Goal: Transaction & Acquisition: Purchase product/service

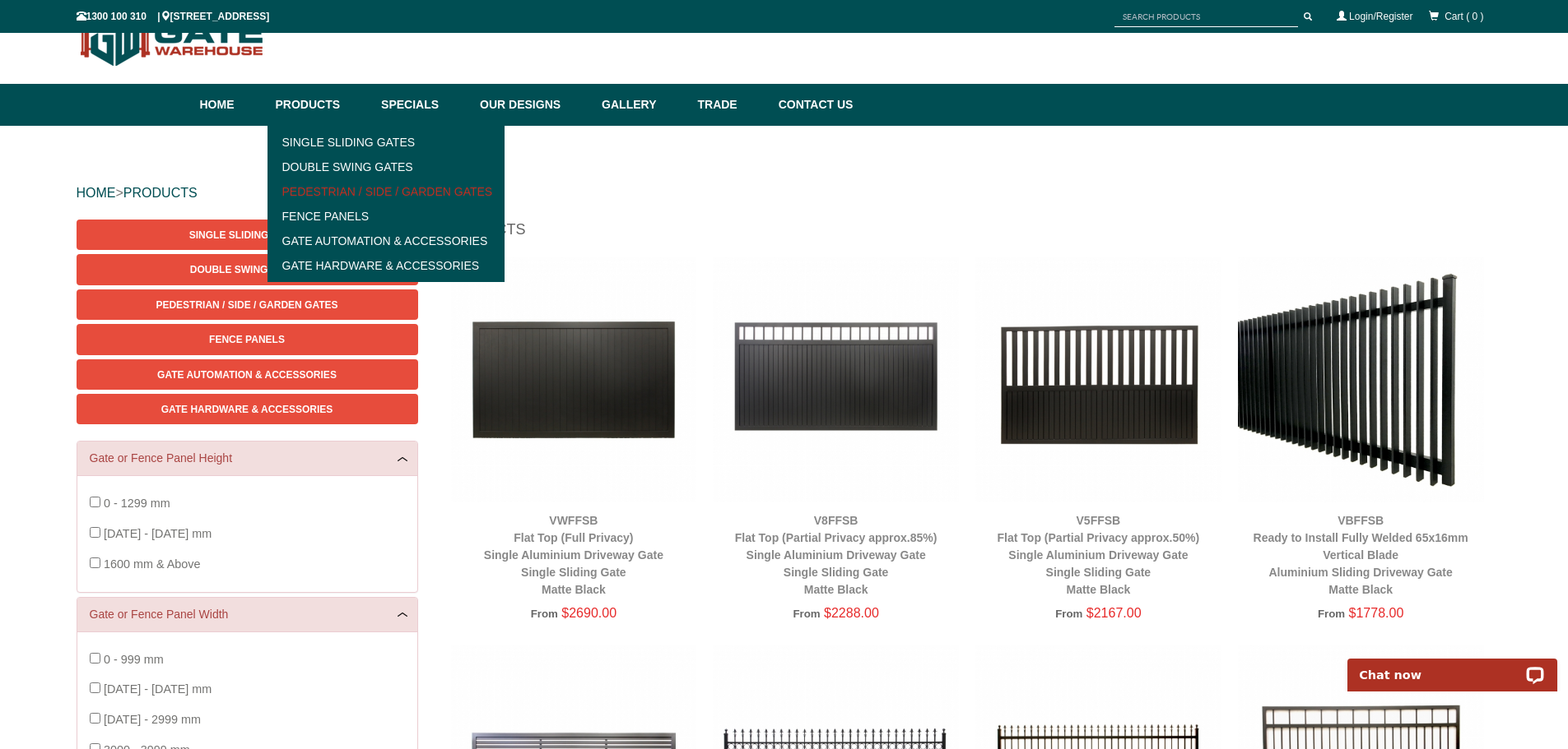
click at [387, 189] on link "Pedestrian / Side / Garden Gates" at bounding box center [386, 191] width 228 height 25
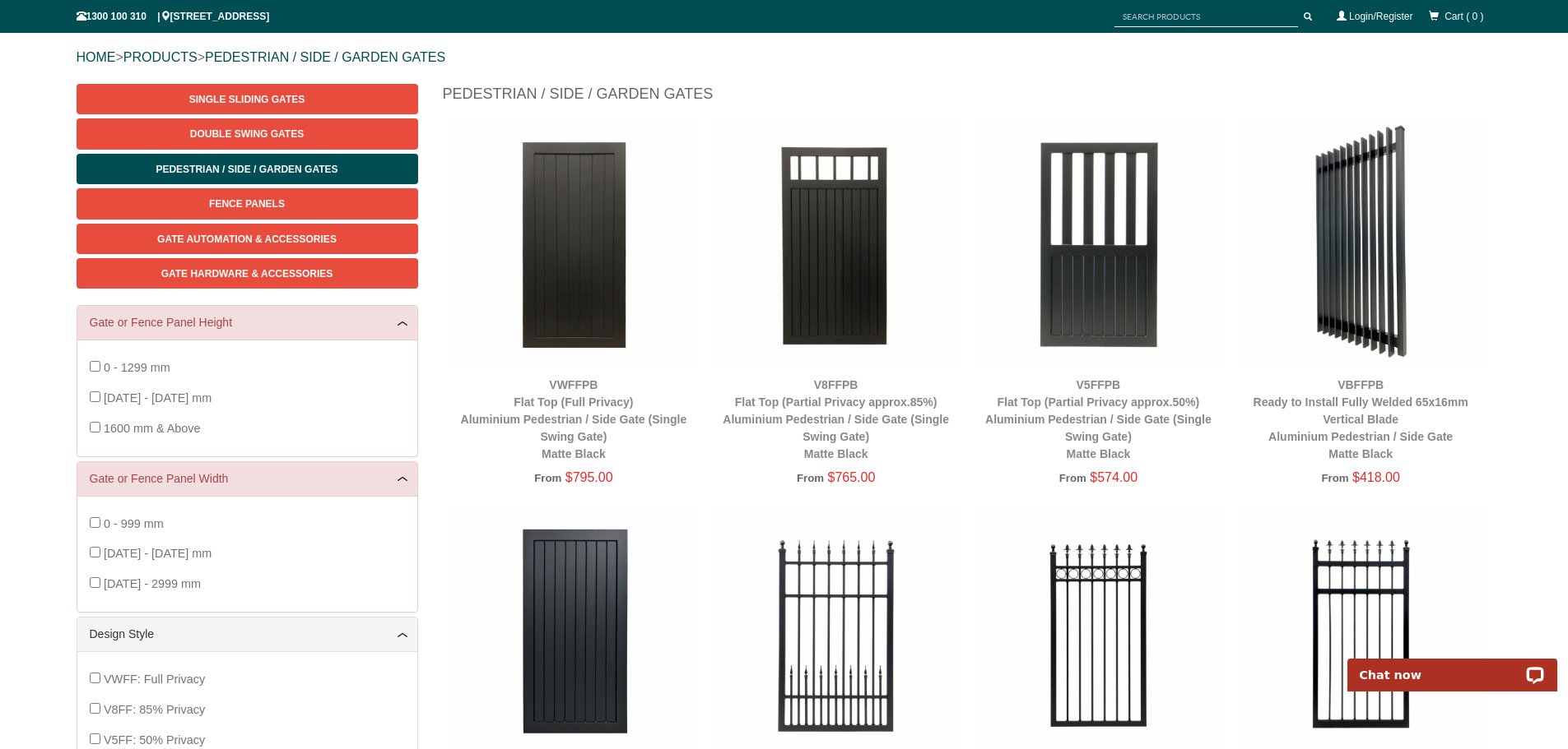
scroll to position [165, 0]
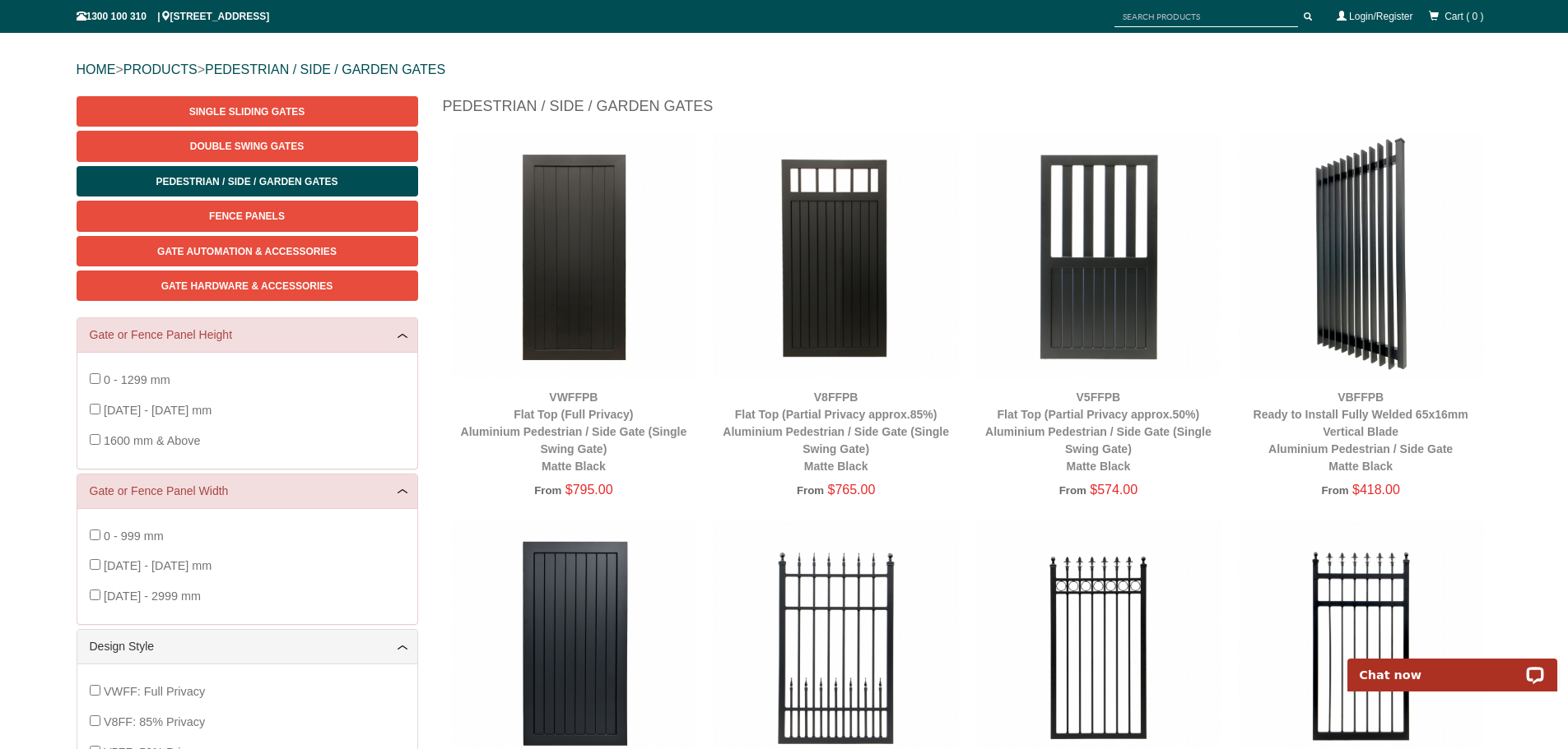
click at [1369, 281] on img at bounding box center [1361, 256] width 246 height 246
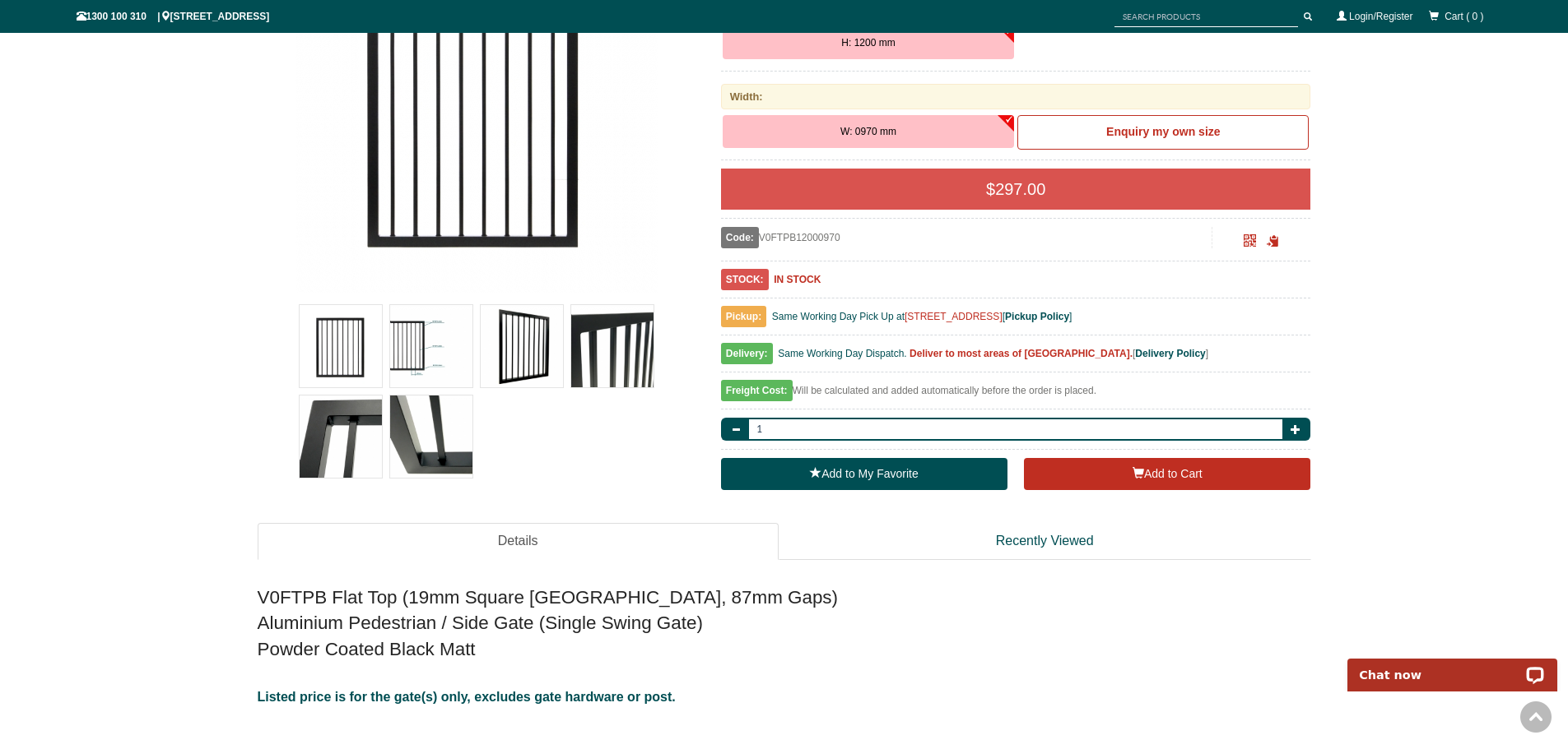
scroll to position [391, 0]
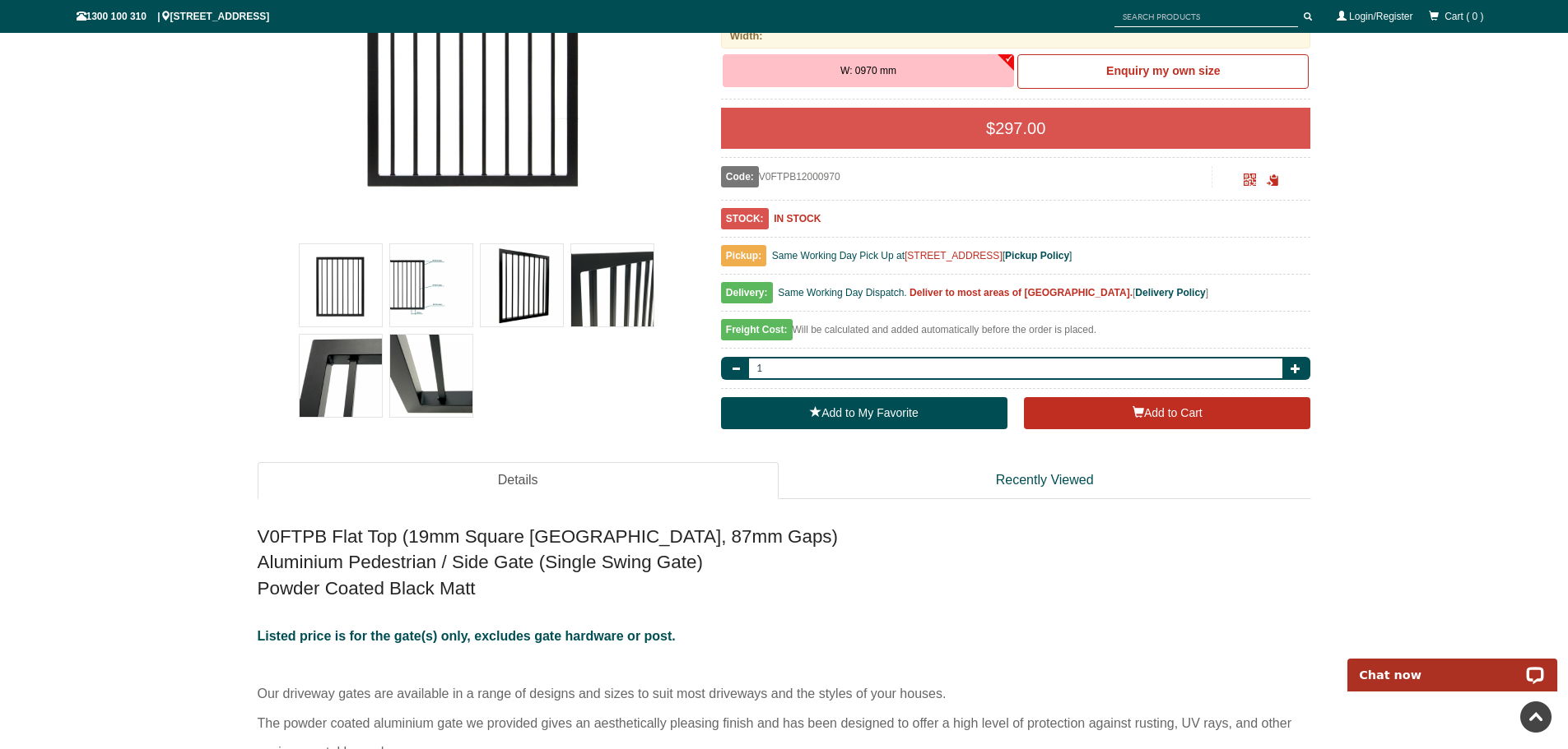
click at [526, 287] on img at bounding box center [521, 285] width 82 height 82
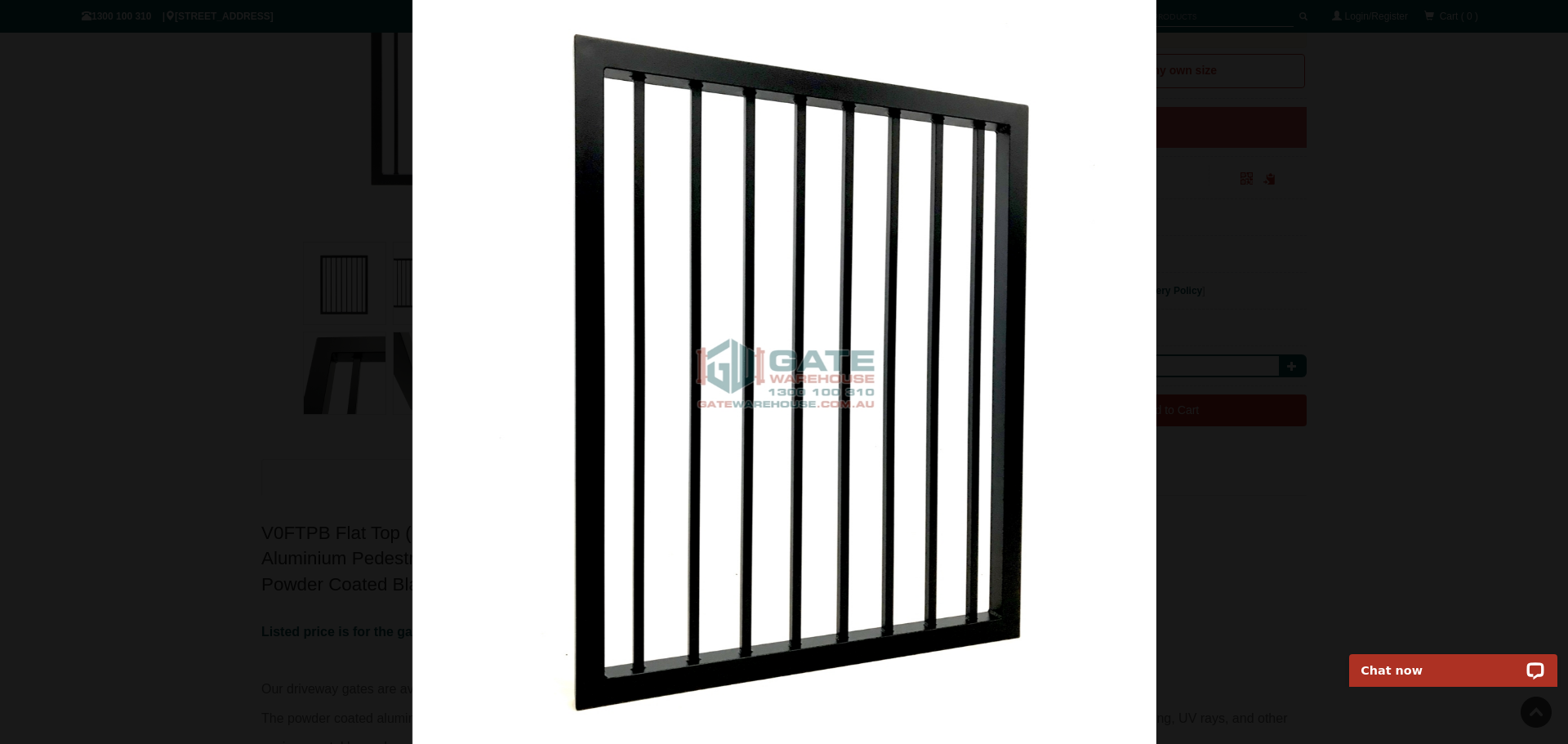
click at [1452, 408] on div at bounding box center [784, 372] width 1568 height 744
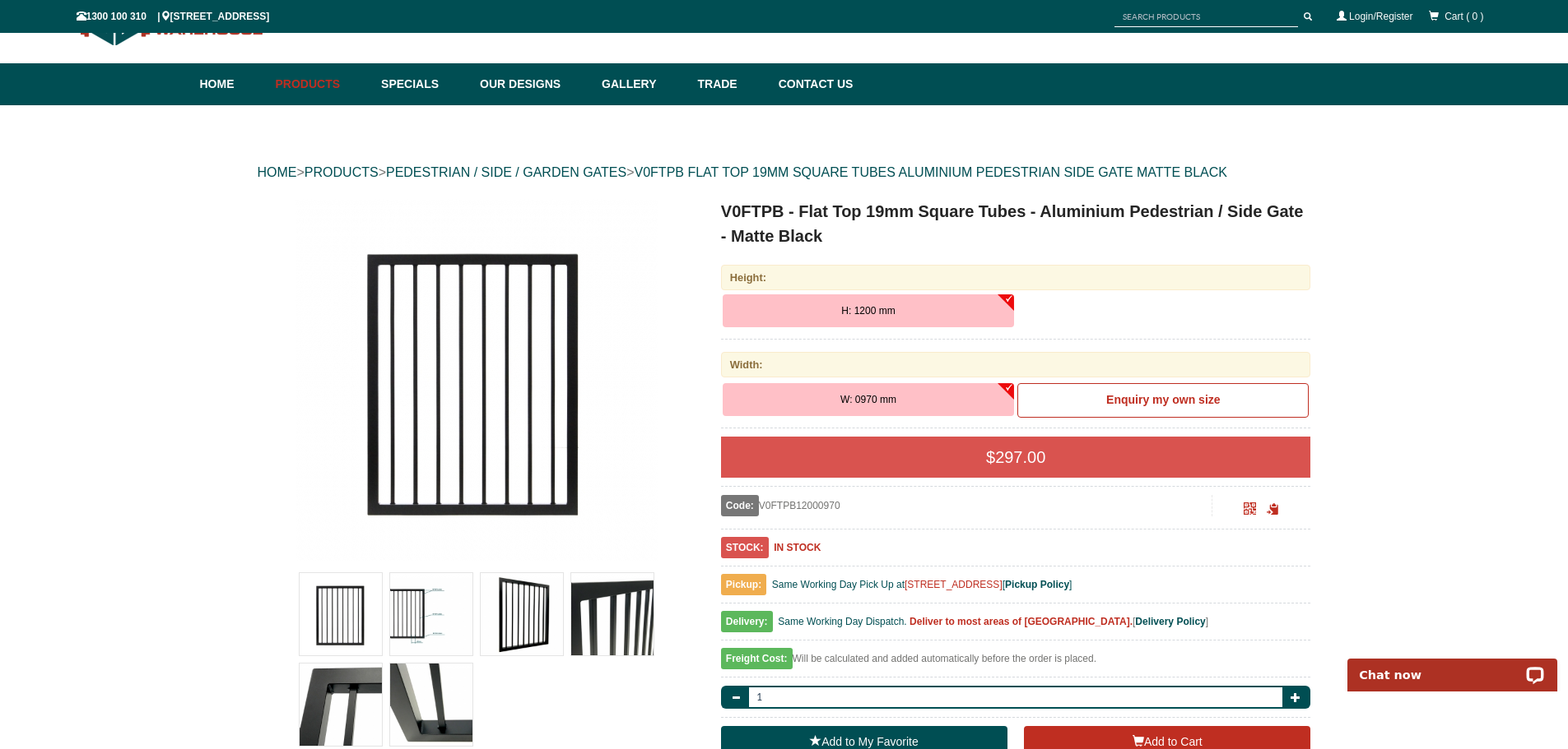
scroll to position [0, 0]
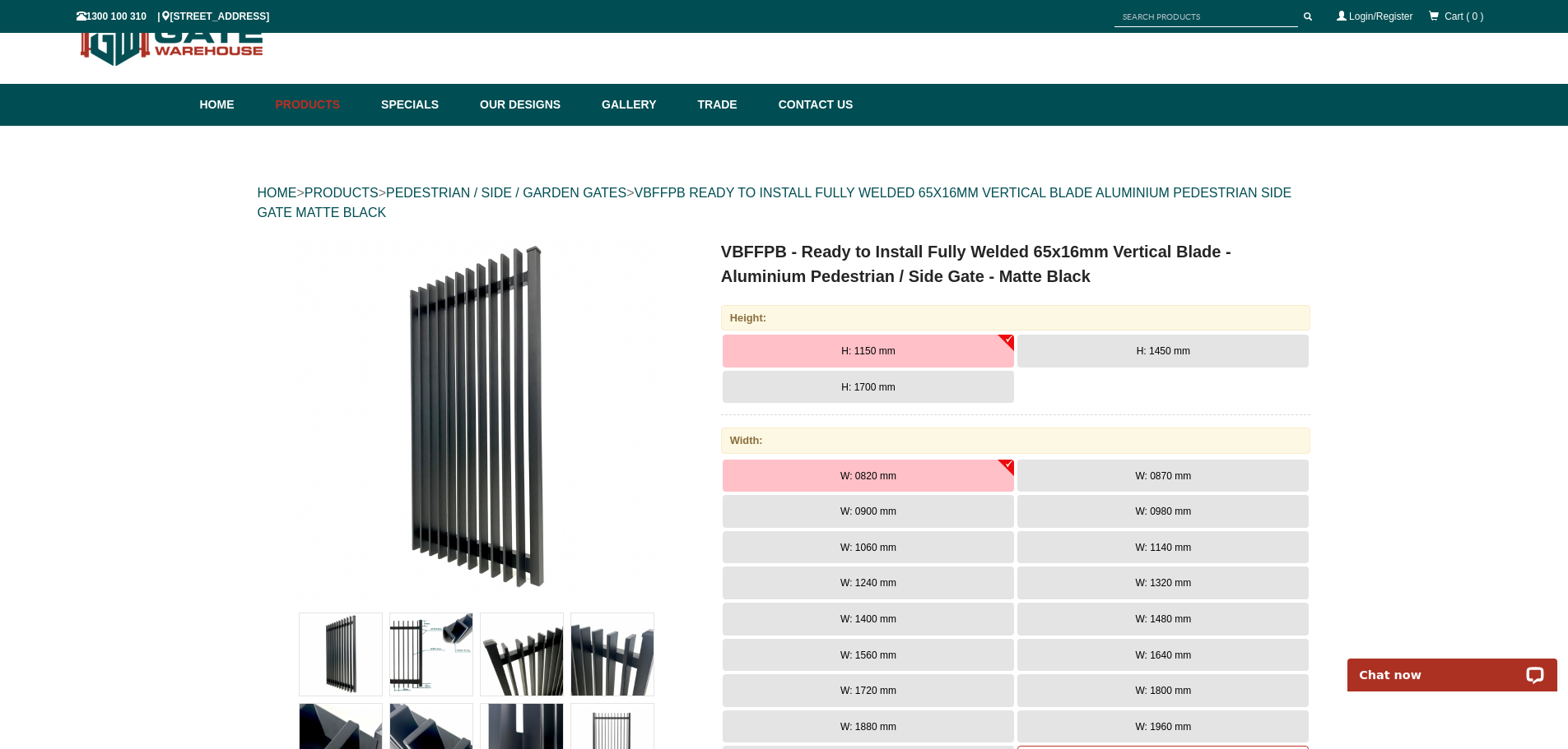
click at [881, 389] on span "H: 1700 mm" at bounding box center [868, 387] width 54 height 12
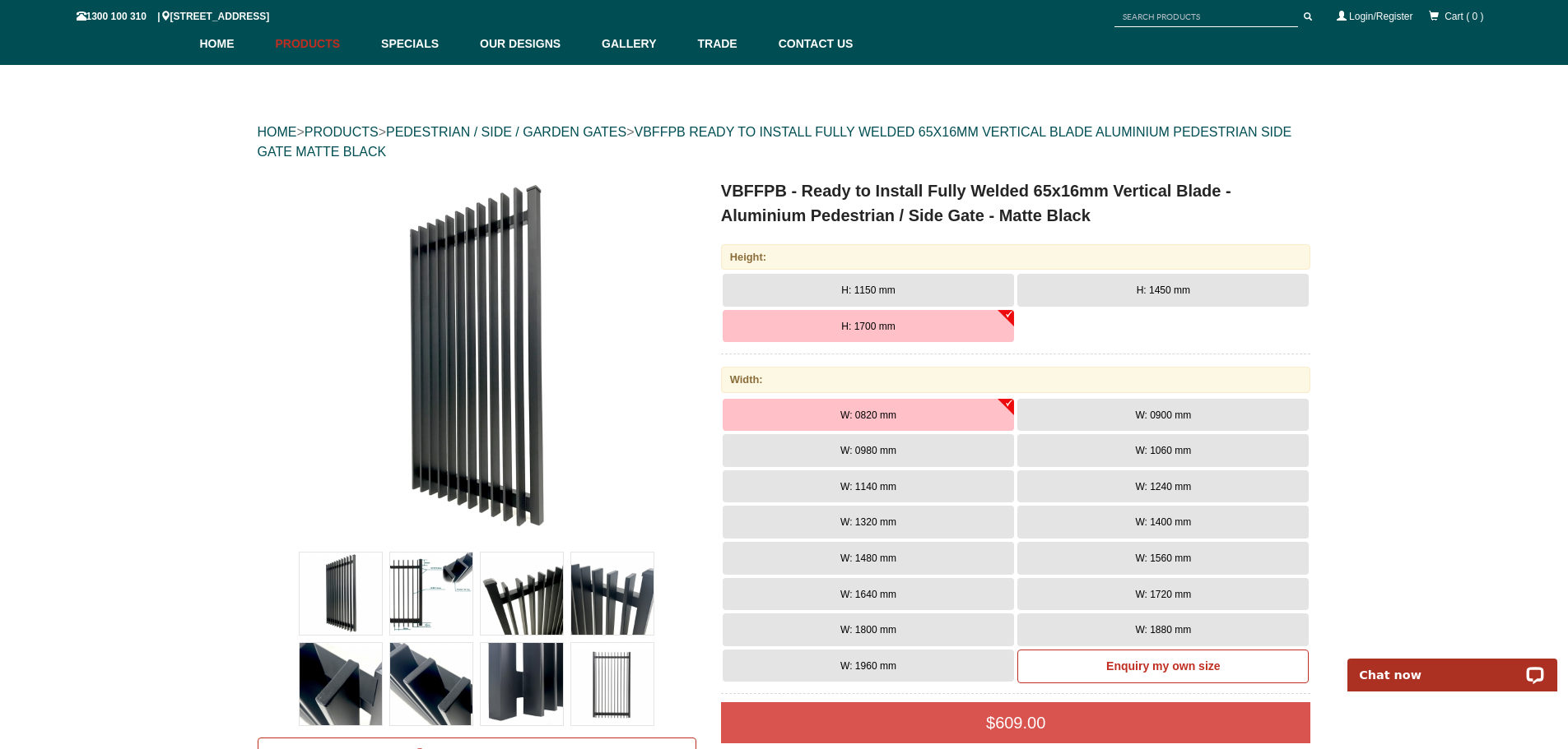
scroll to position [124, 0]
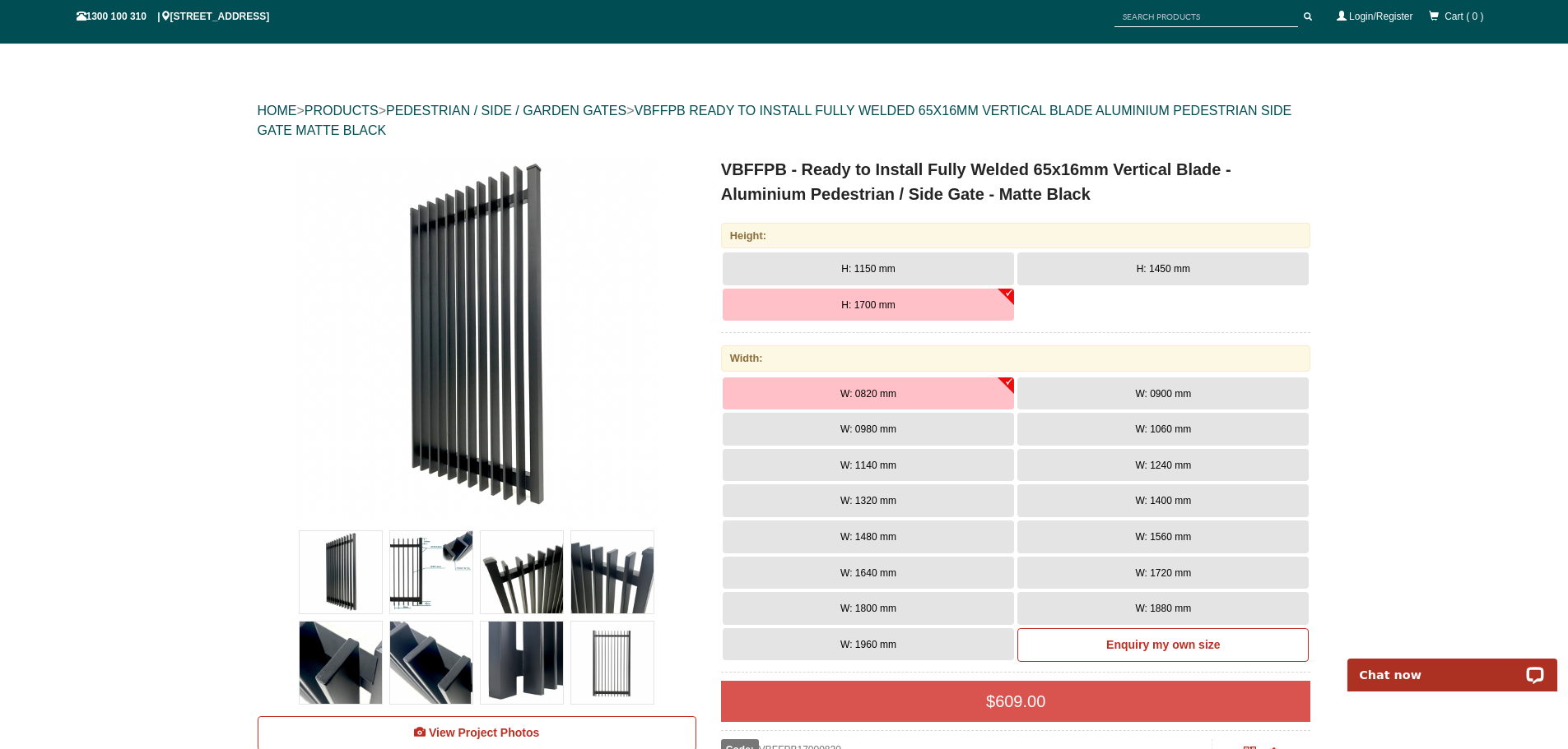
click at [1161, 419] on button "W: 1060 mm" at bounding box center [1162, 429] width 291 height 33
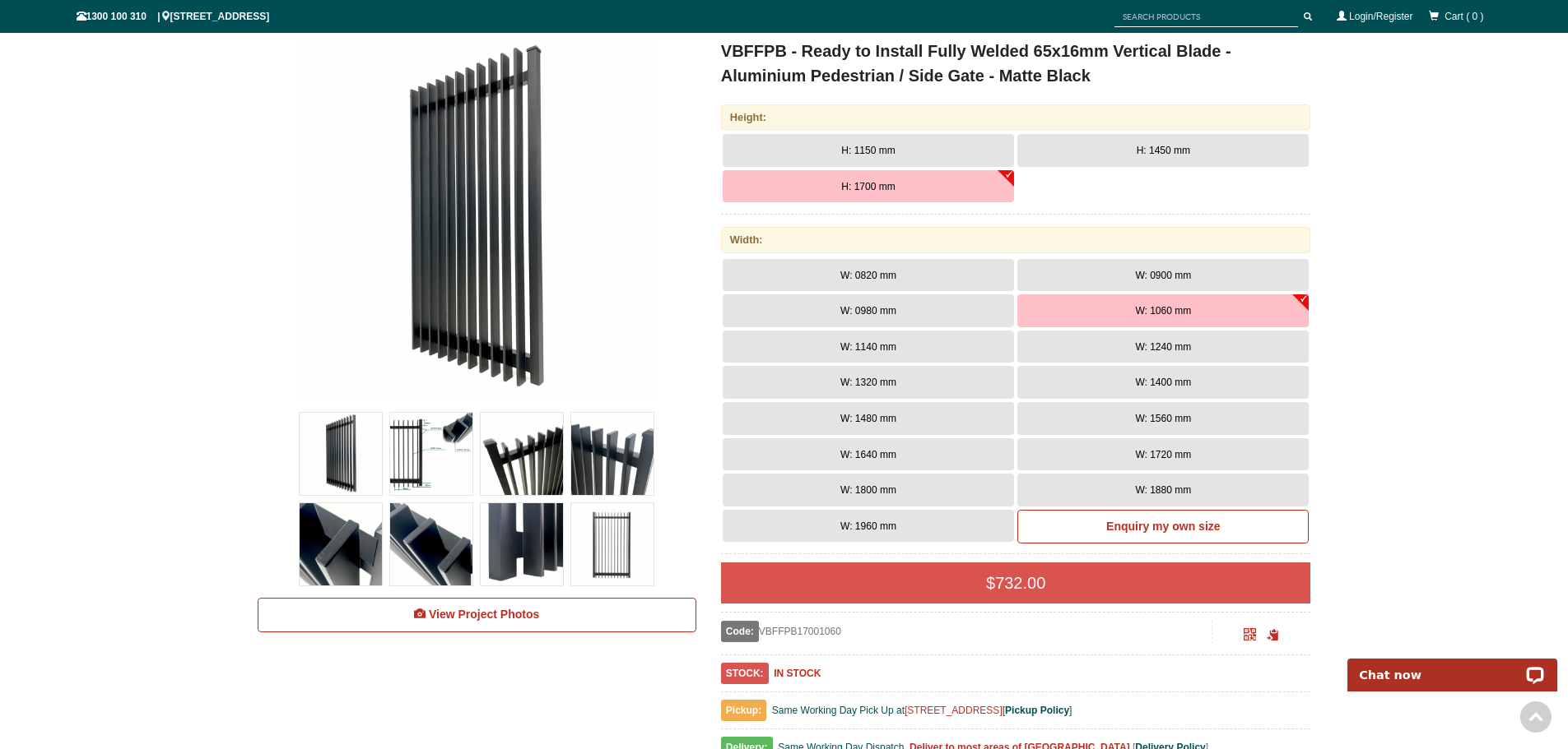
scroll to position [288, 0]
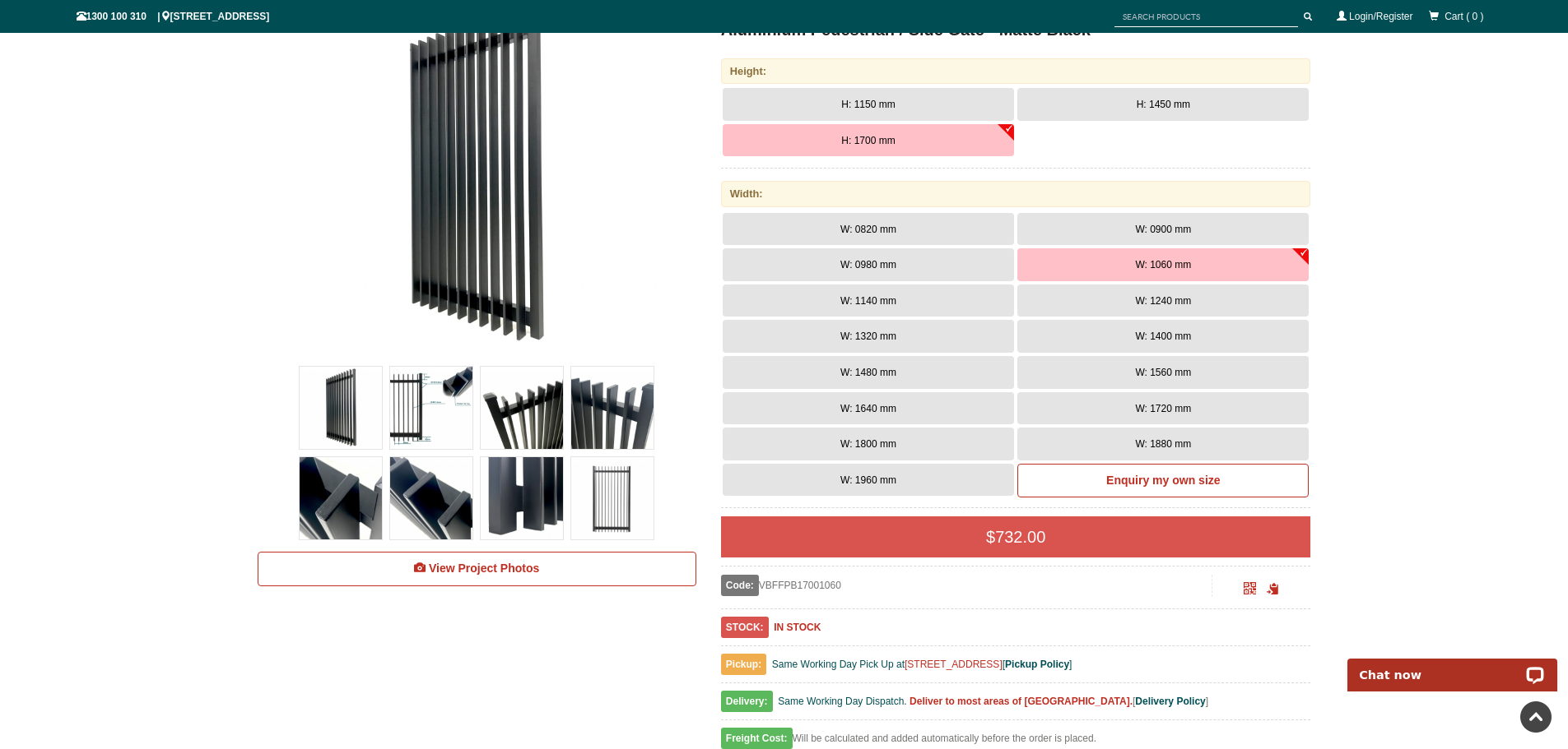
click at [522, 401] on img at bounding box center [521, 408] width 82 height 82
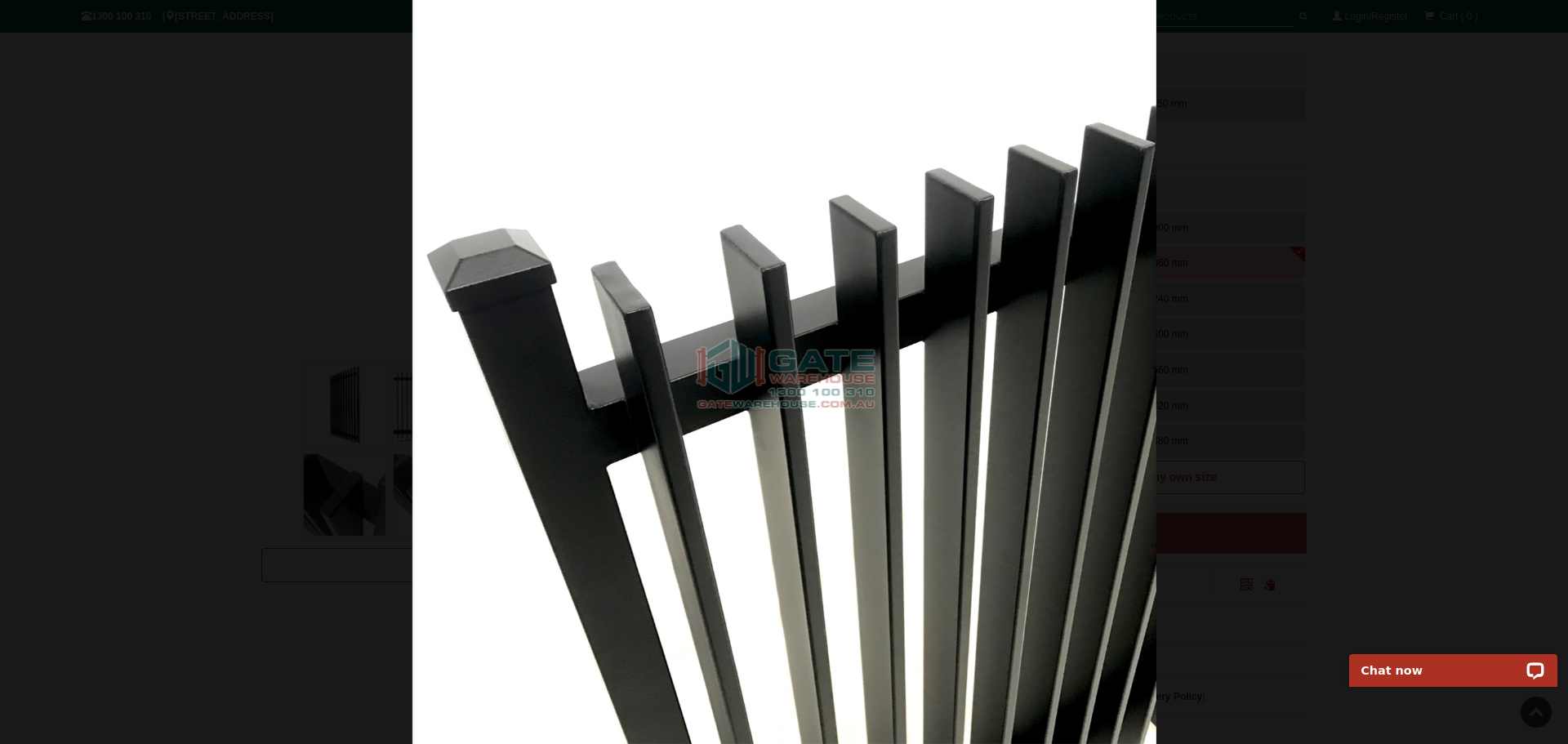
click at [218, 396] on div at bounding box center [784, 372] width 1568 height 744
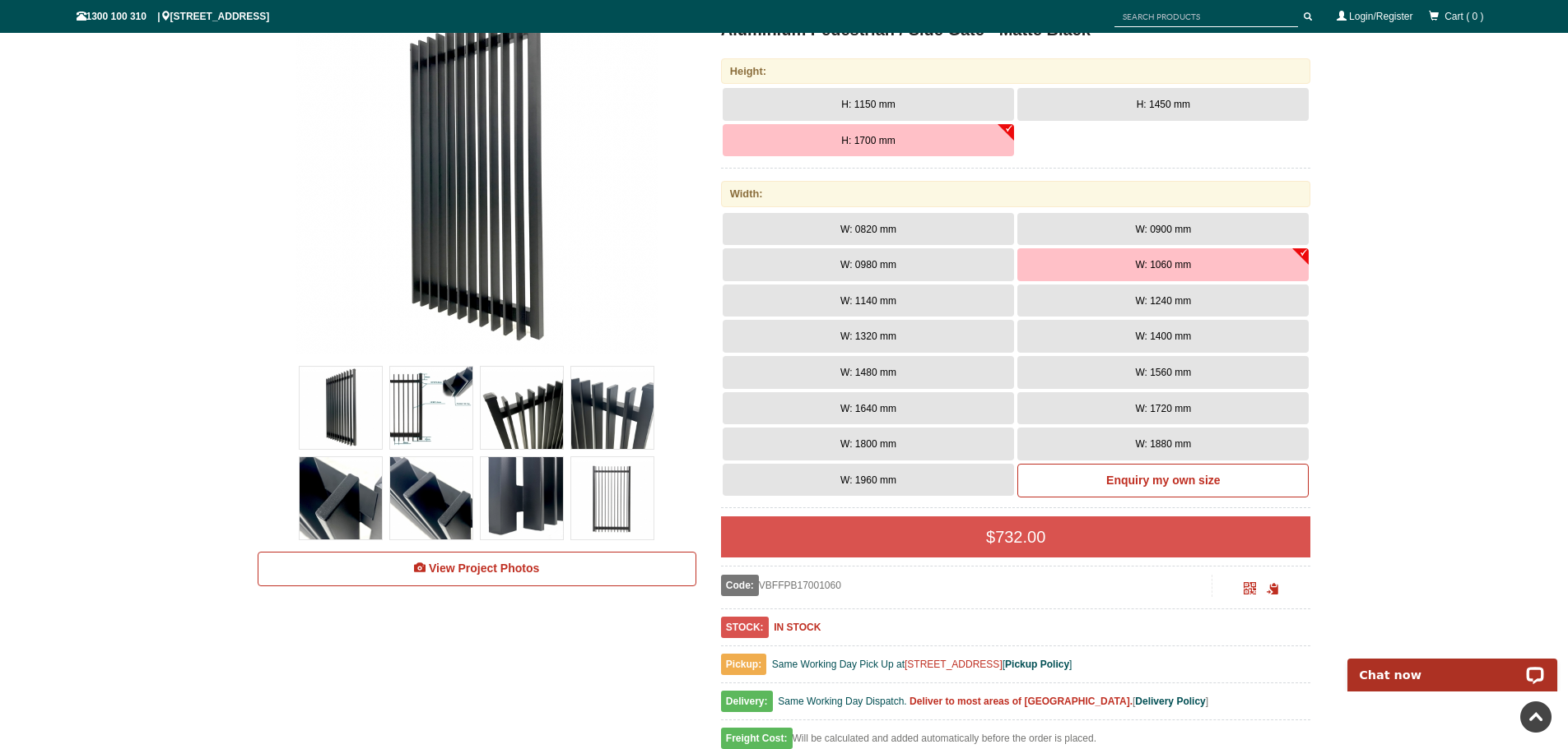
click at [419, 405] on img at bounding box center [431, 408] width 82 height 82
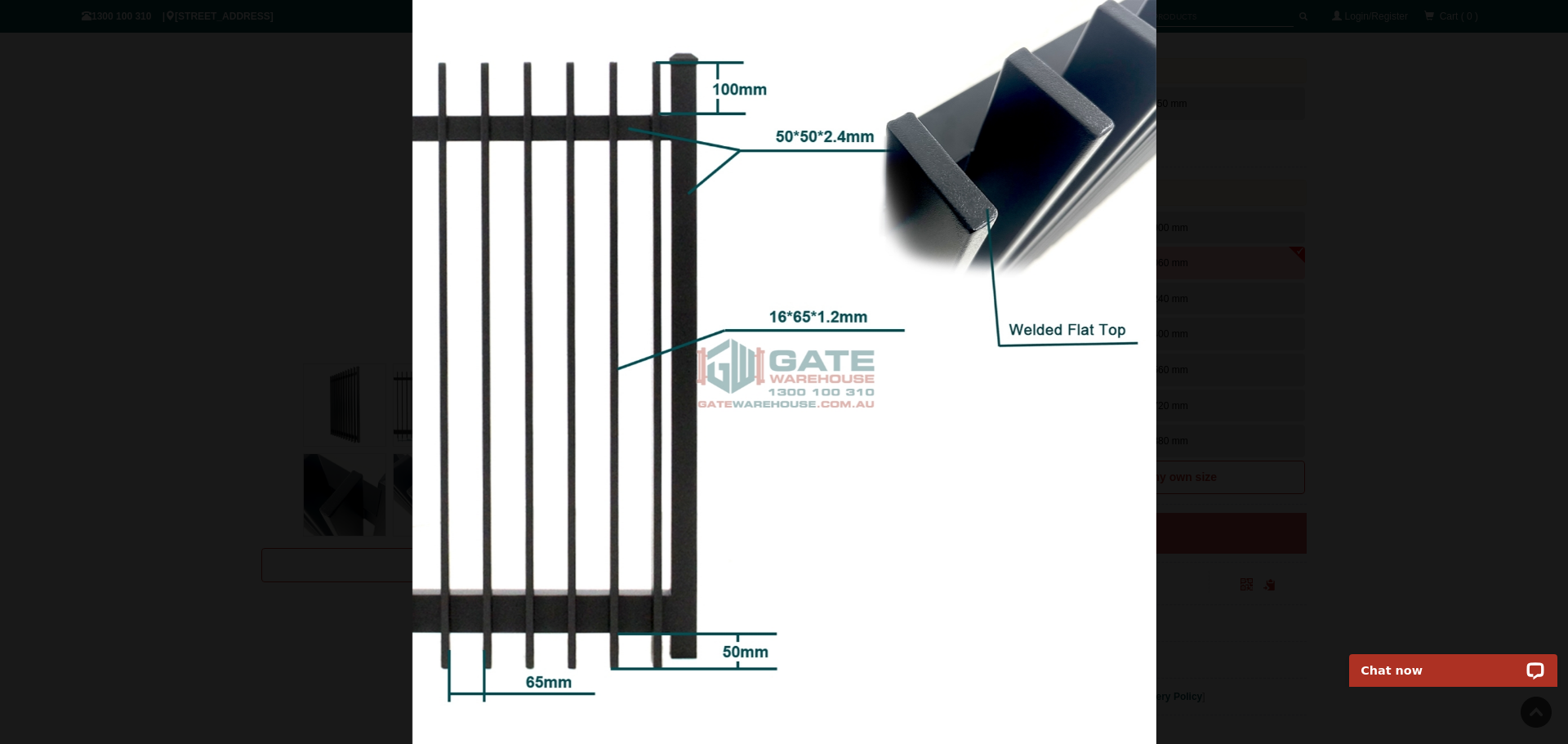
click at [285, 462] on div at bounding box center [784, 372] width 1568 height 744
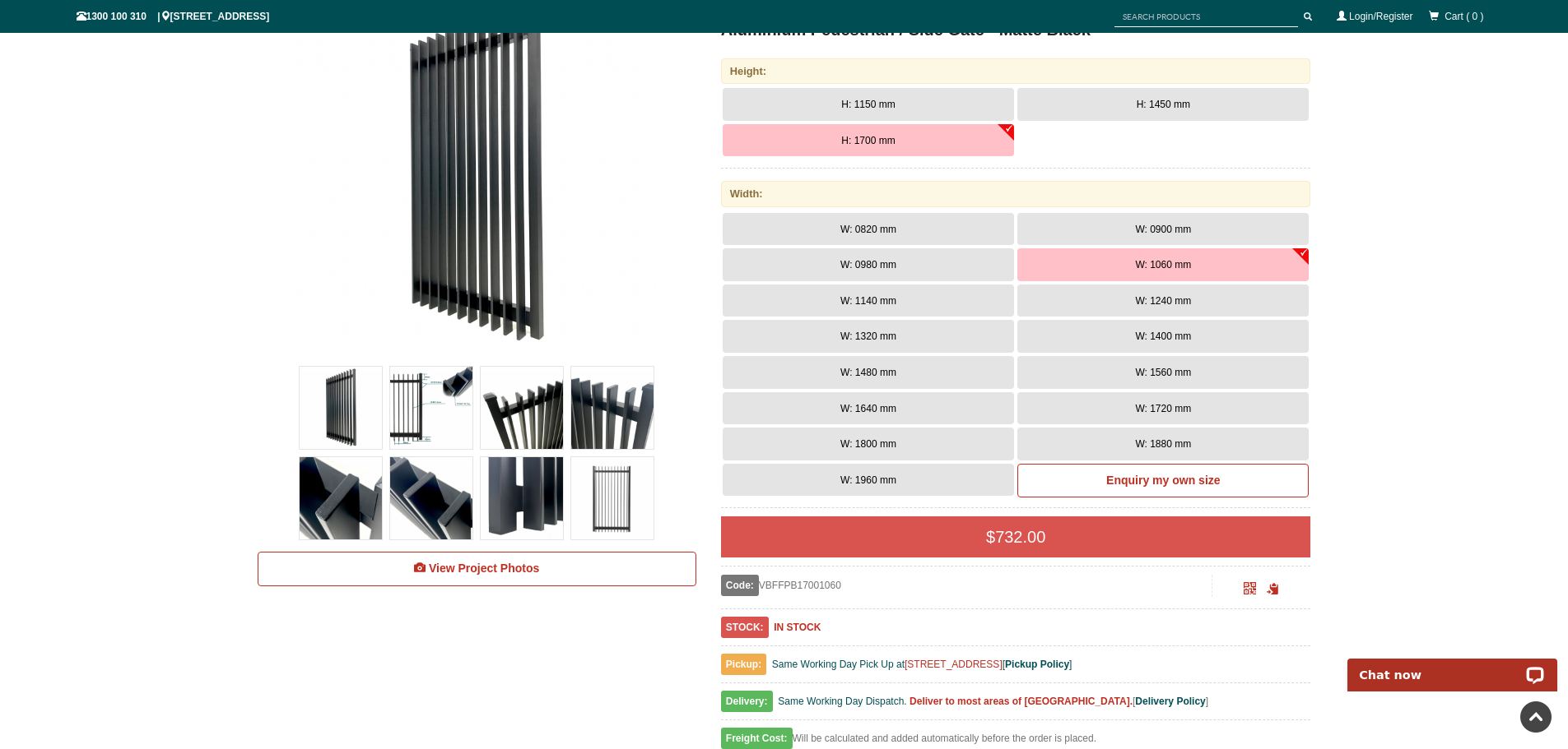
click at [322, 421] on img at bounding box center [340, 408] width 82 height 82
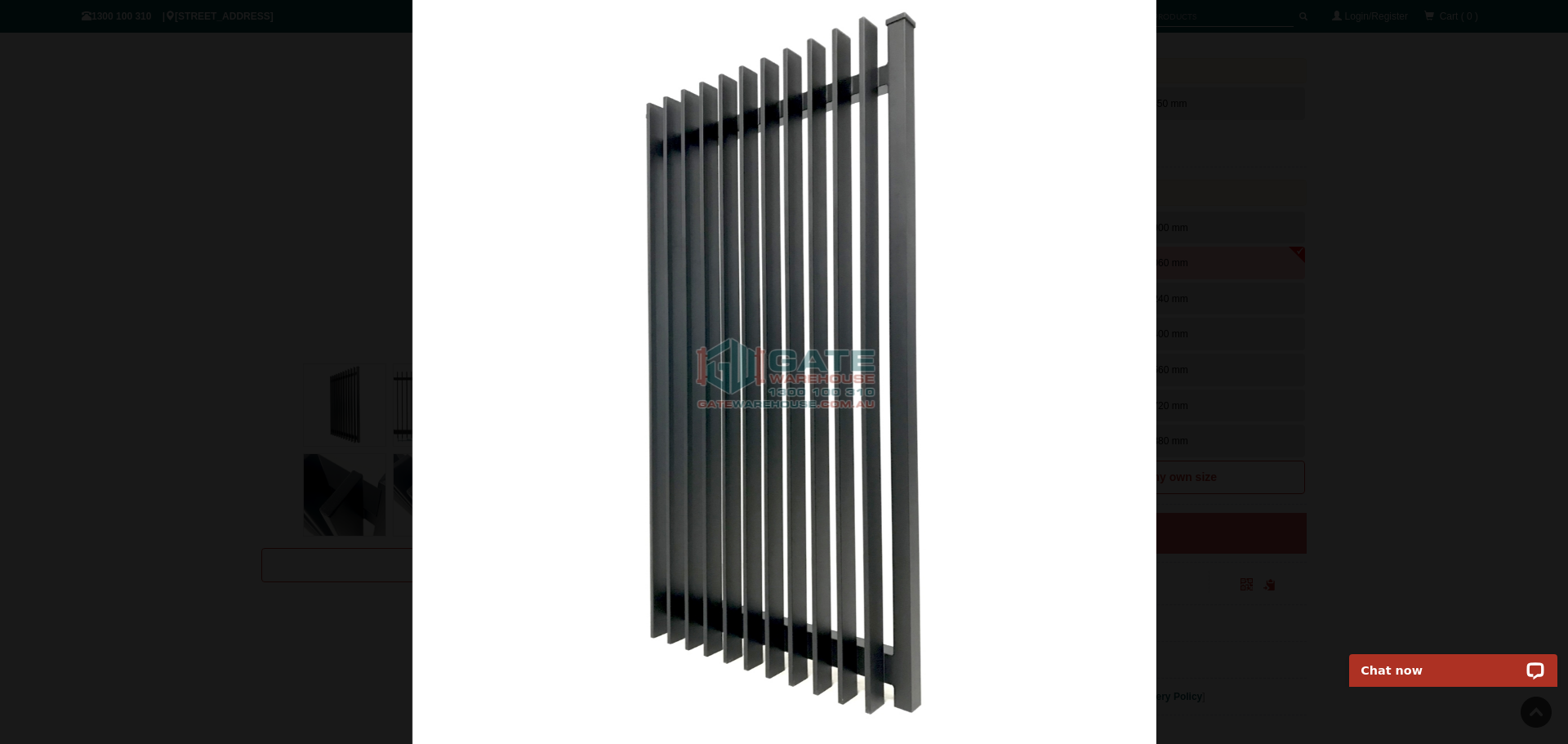
click at [305, 488] on div at bounding box center [784, 372] width 1568 height 744
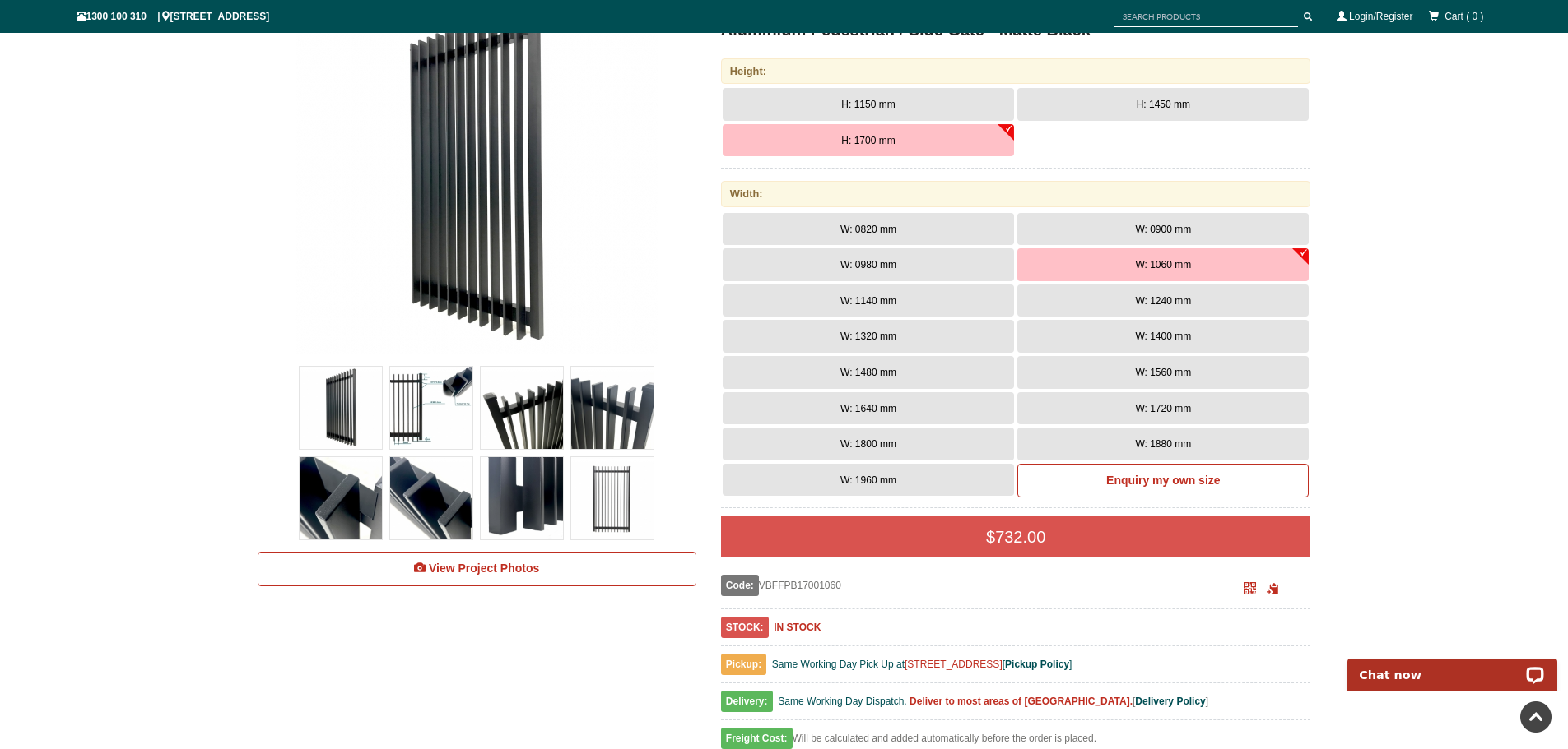
click at [610, 500] on img at bounding box center [612, 498] width 82 height 82
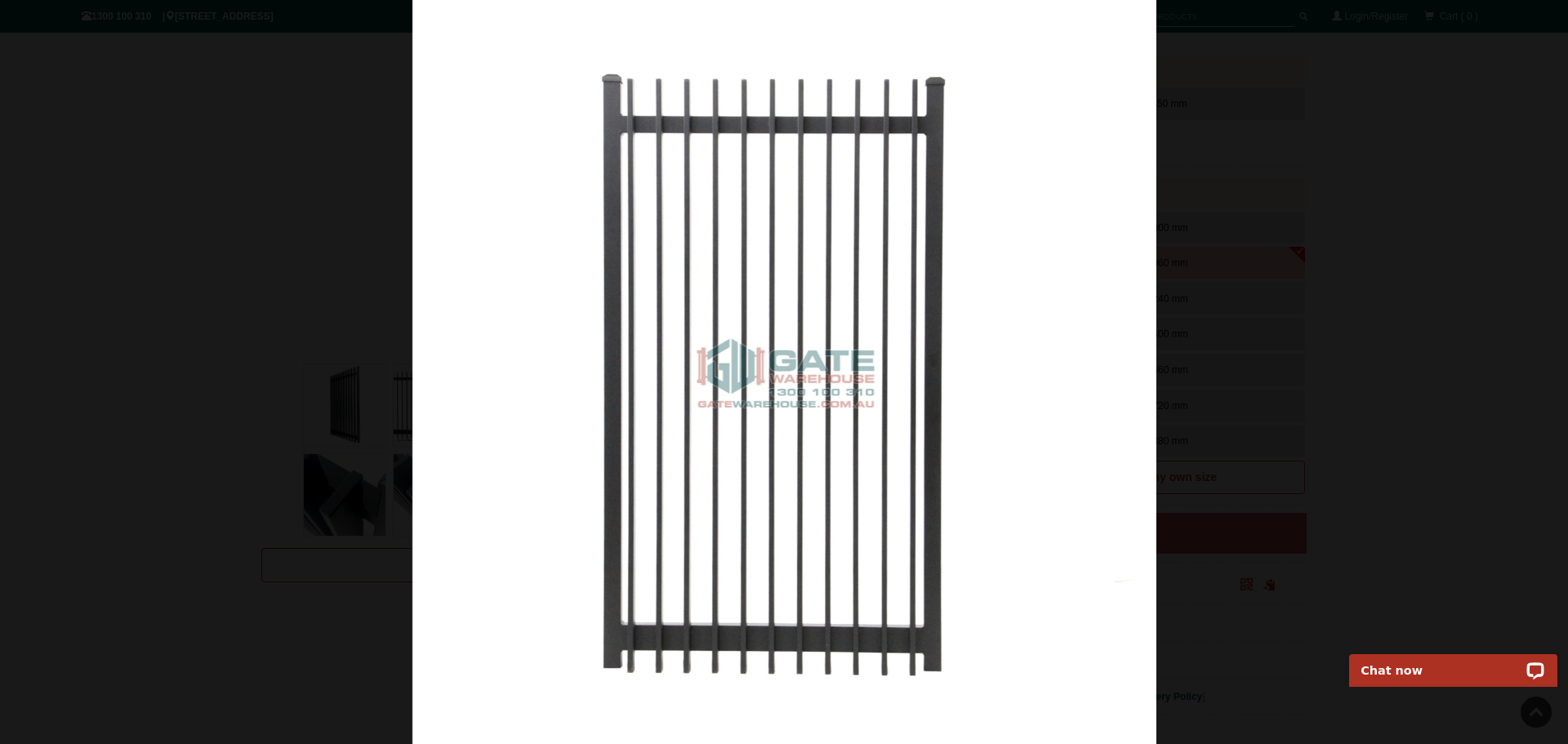
click at [218, 415] on div at bounding box center [784, 372] width 1568 height 744
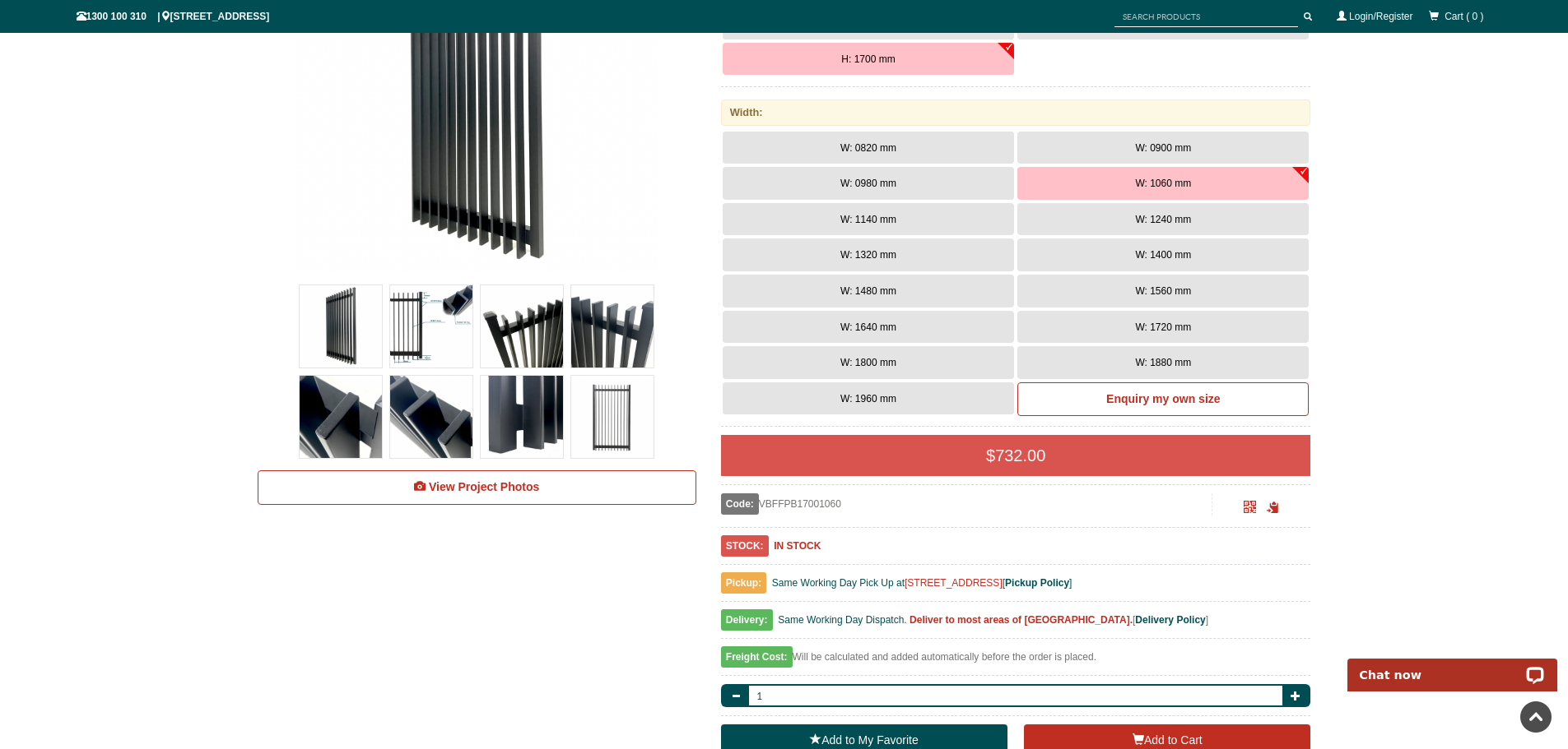
scroll to position [370, 0]
click at [819, 624] on span "Same Working Day Dispatch." at bounding box center [842, 619] width 129 height 12
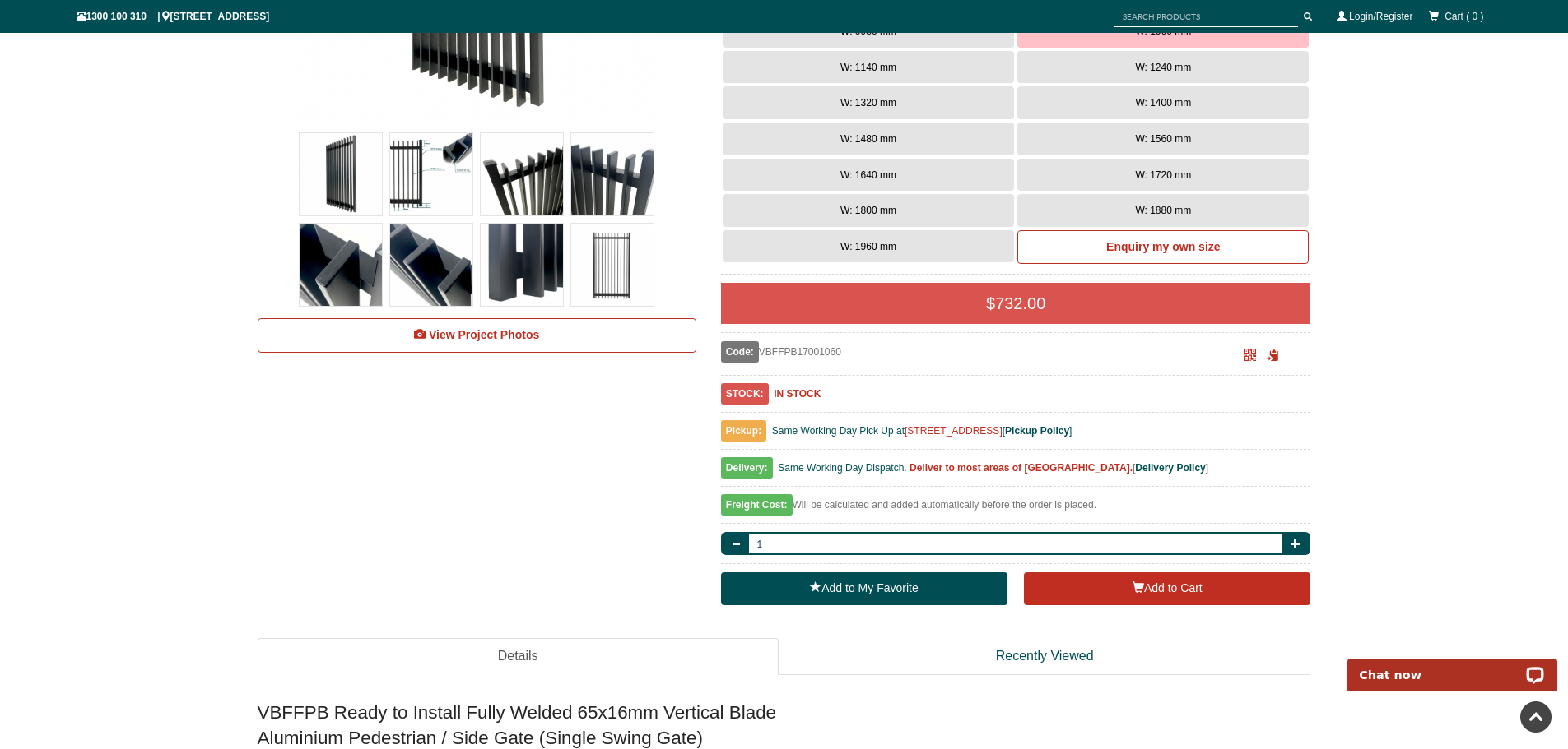
scroll to position [514, 0]
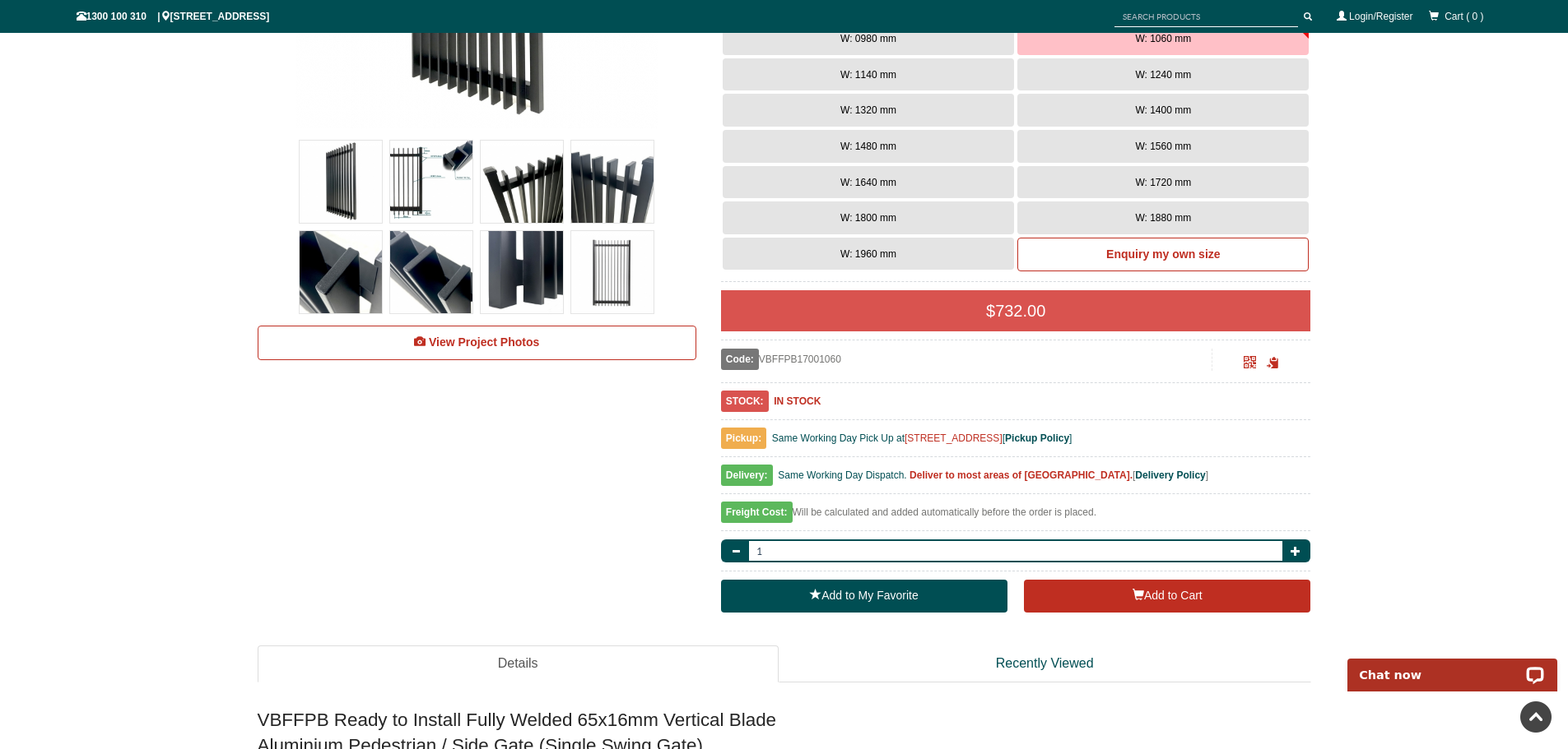
click at [995, 439] on span "[STREET_ADDRESS]" at bounding box center [953, 438] width 98 height 12
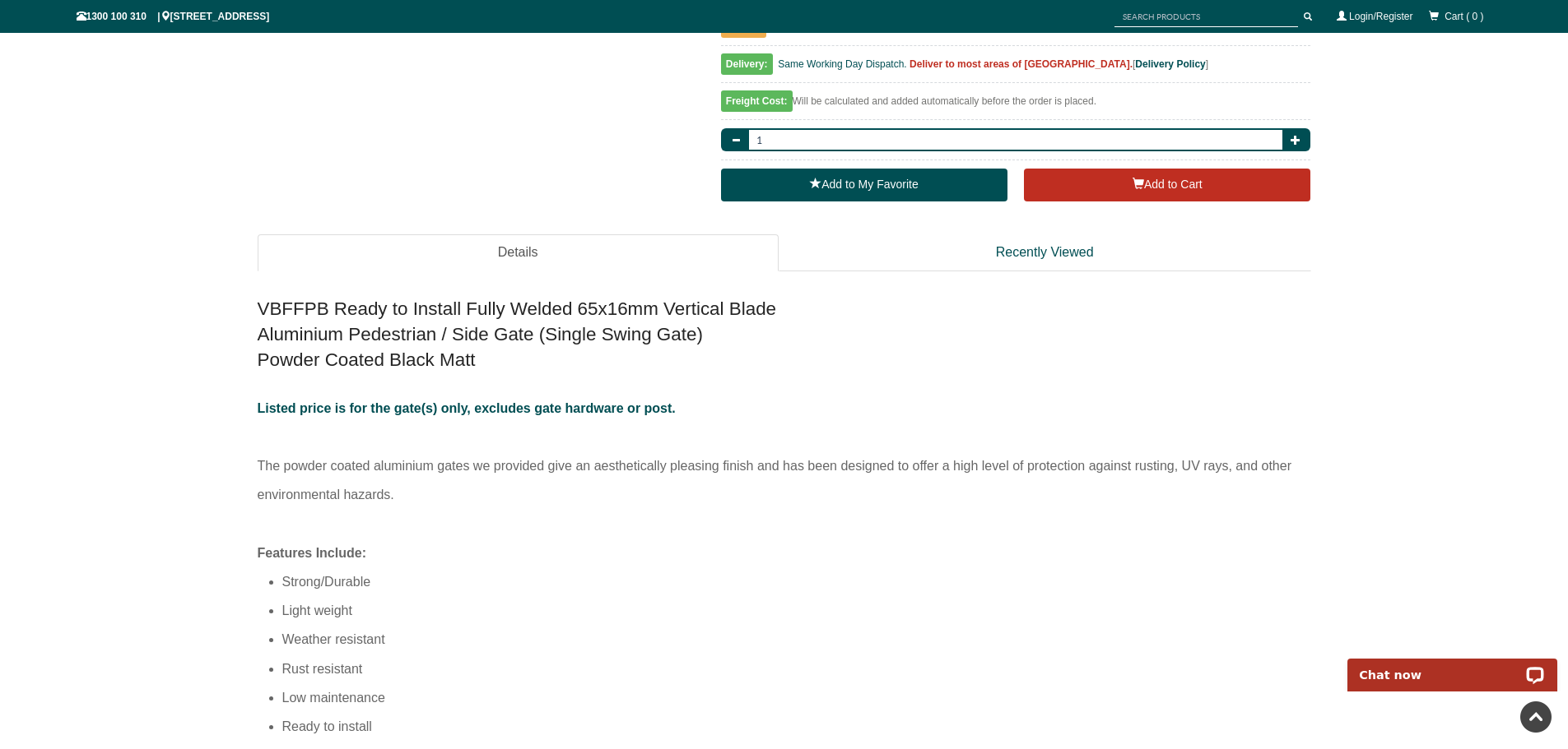
scroll to position [946, 0]
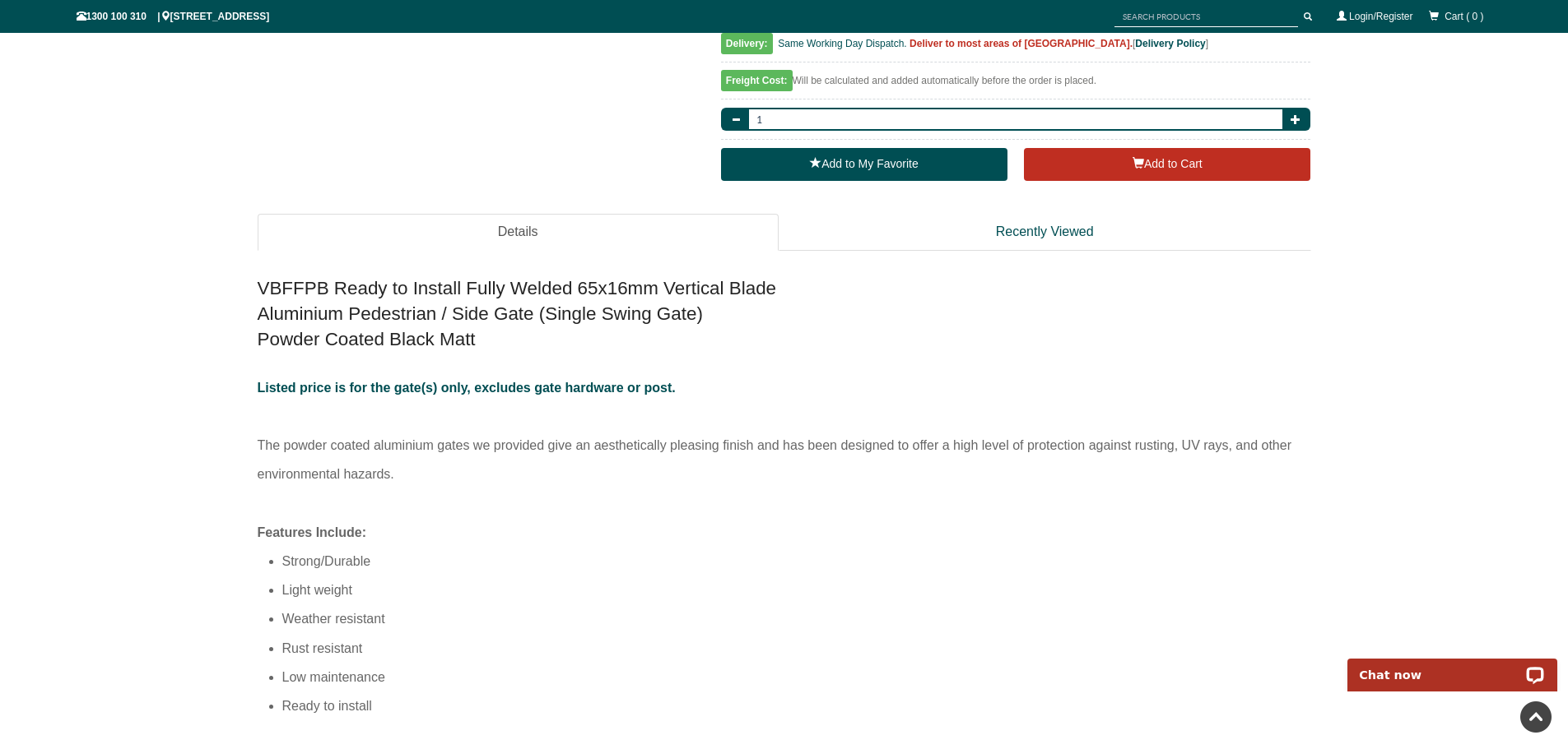
drag, startPoint x: 427, startPoint y: 471, endPoint x: 378, endPoint y: 437, distance: 59.6
click at [378, 437] on p "Listed price is for the gate(s) only, excludes gate hardware or post. The powde…" at bounding box center [784, 445] width 1053 height 145
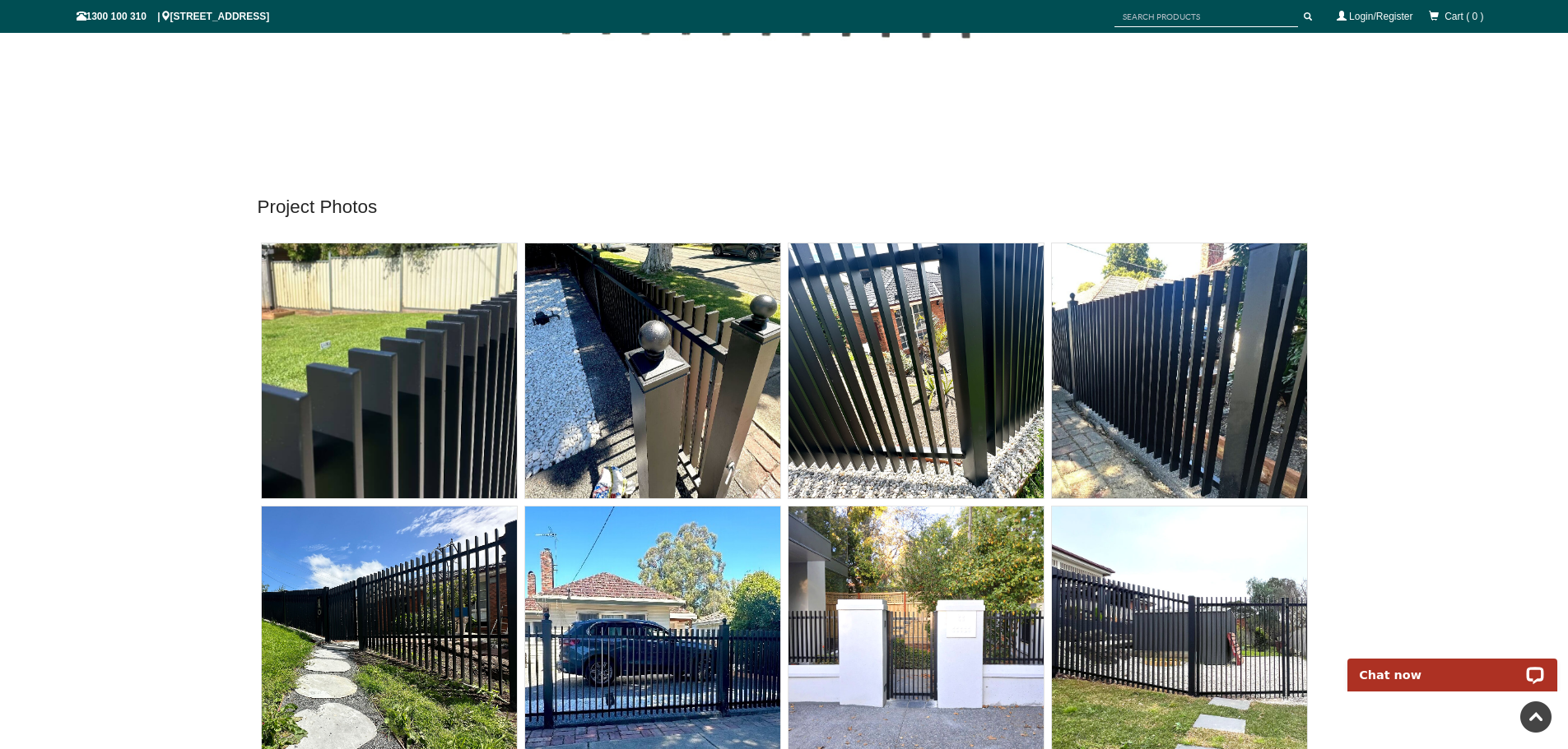
scroll to position [9212, 0]
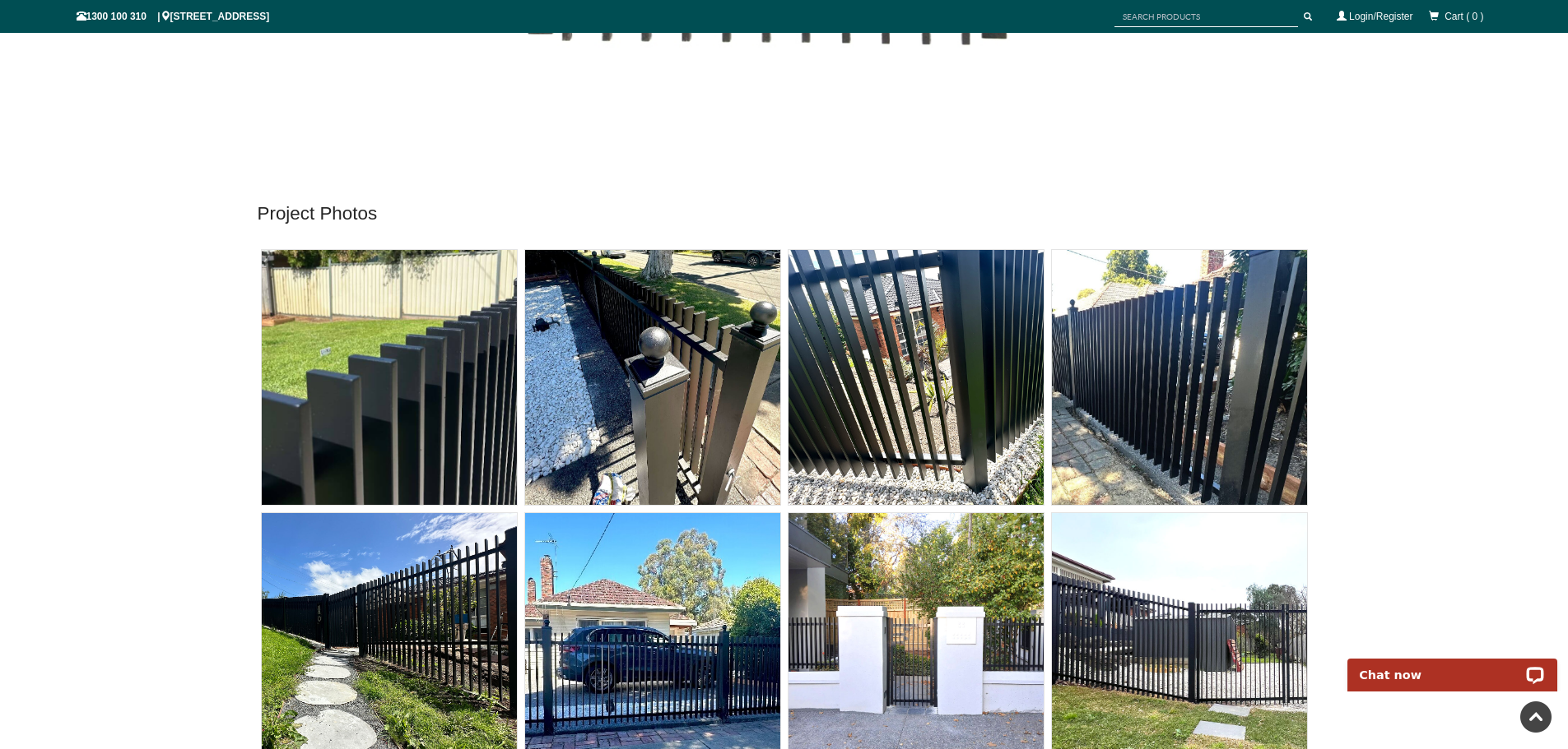
click at [915, 632] on img at bounding box center [916, 641] width 255 height 255
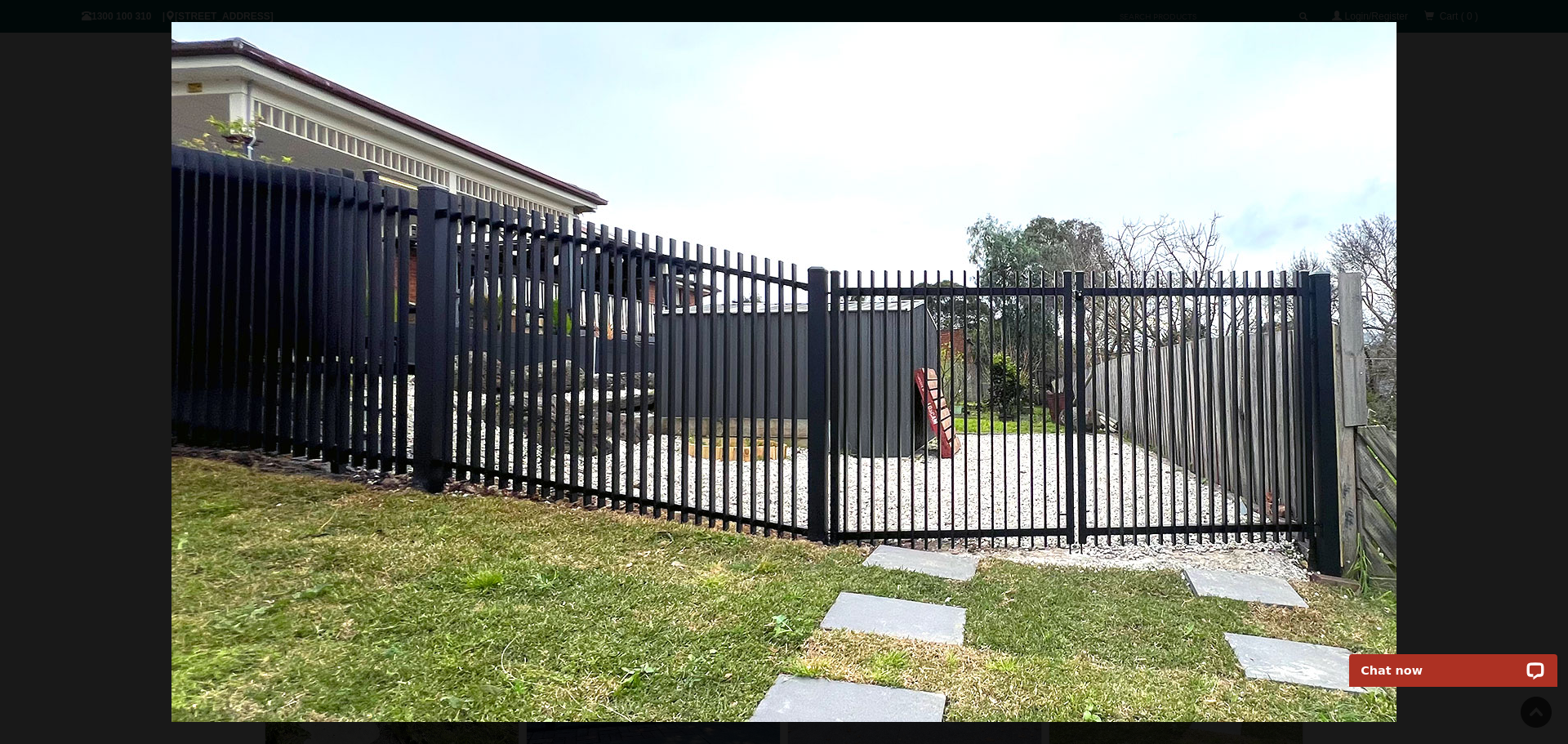
click at [98, 202] on div at bounding box center [784, 372] width 1568 height 744
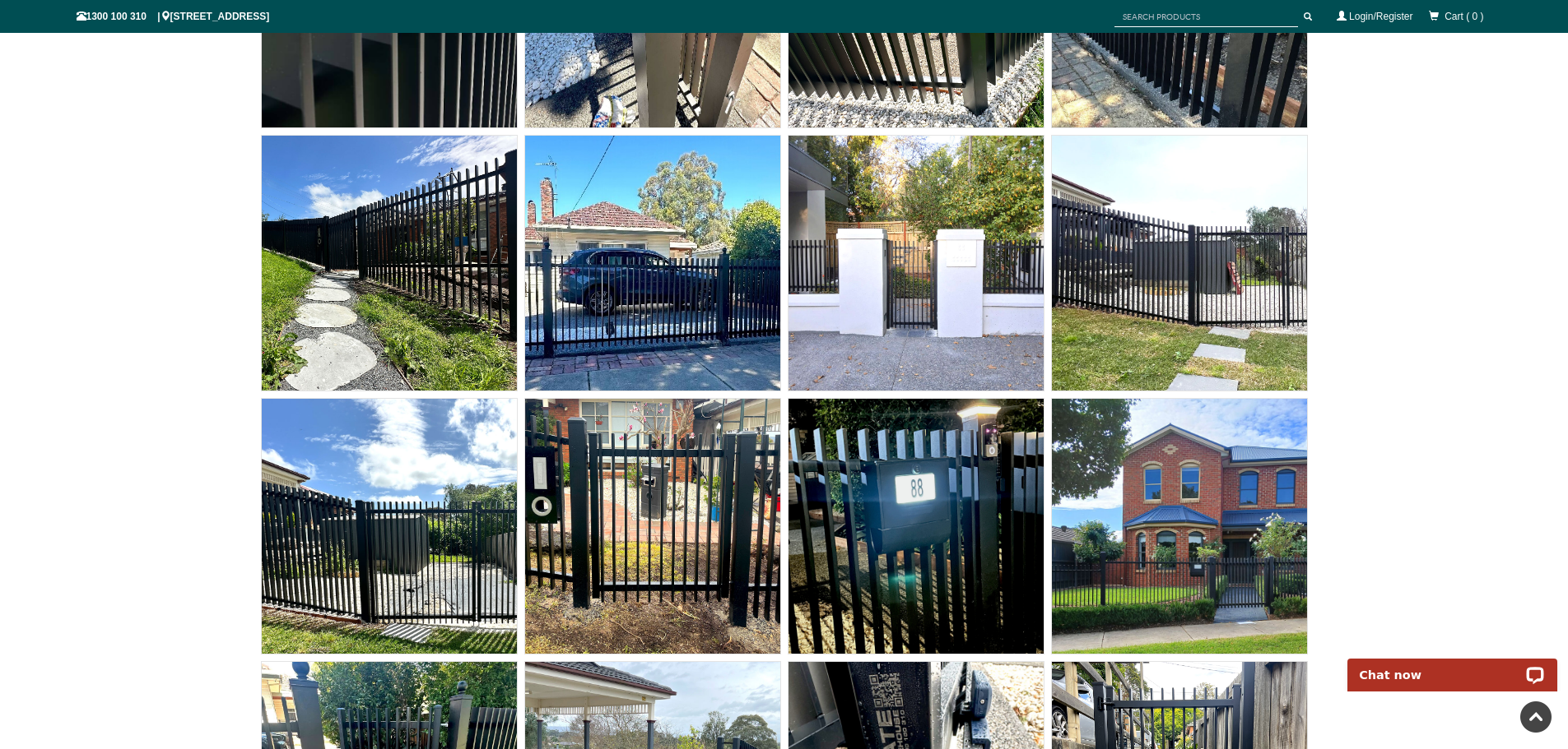
scroll to position [9643, 0]
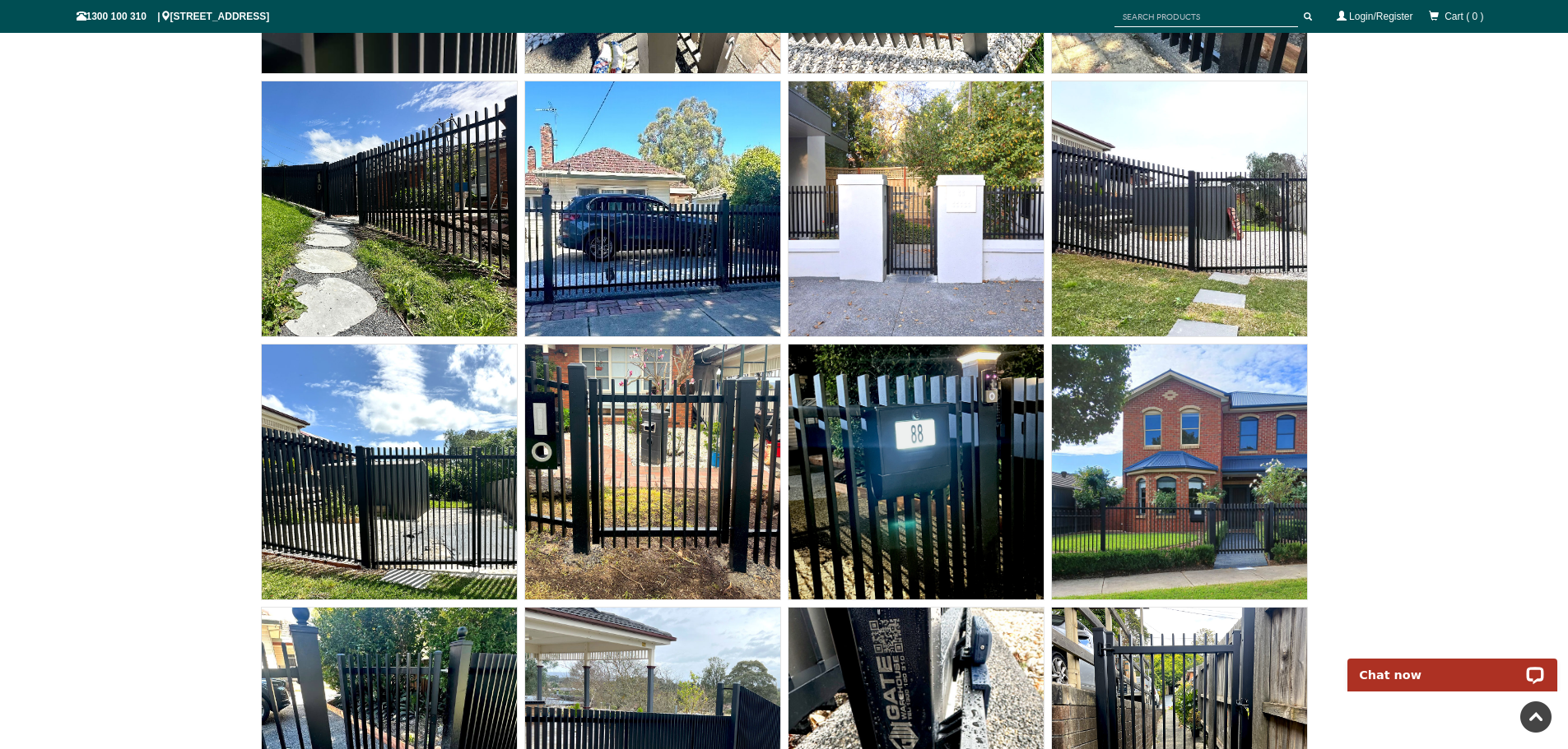
click at [687, 478] on img at bounding box center [652, 472] width 255 height 255
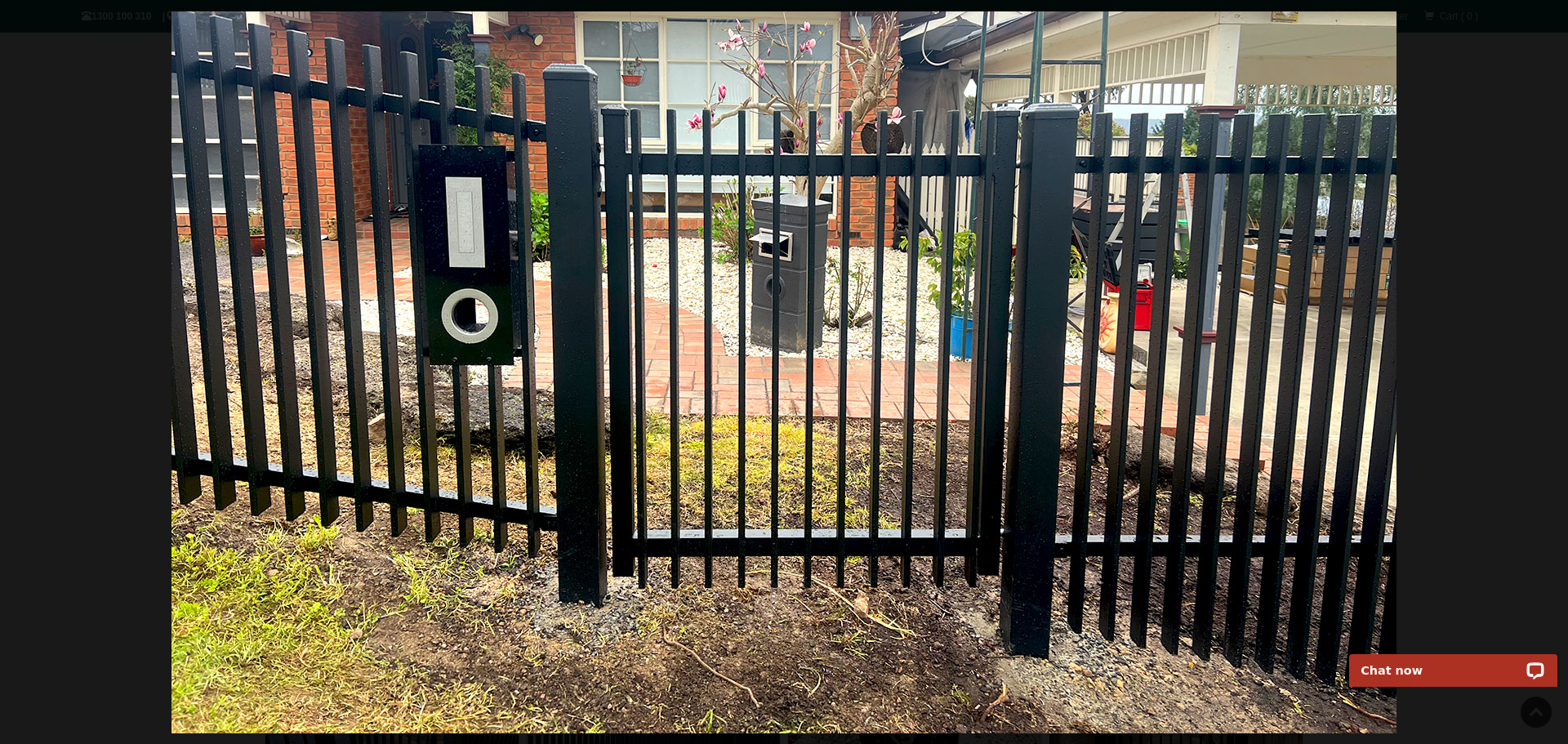
click at [1483, 272] on div at bounding box center [784, 372] width 1568 height 744
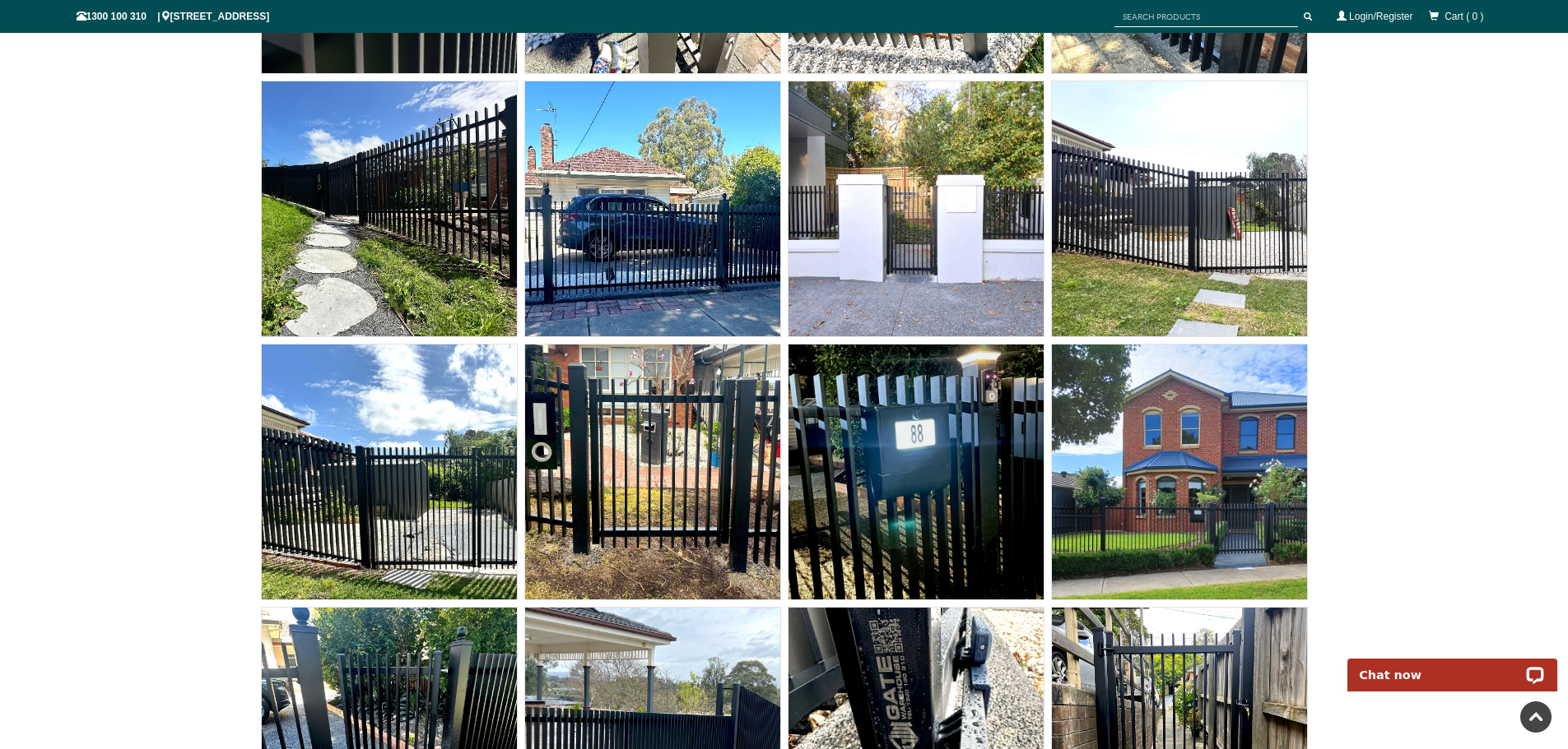
click at [949, 166] on img at bounding box center [916, 209] width 255 height 255
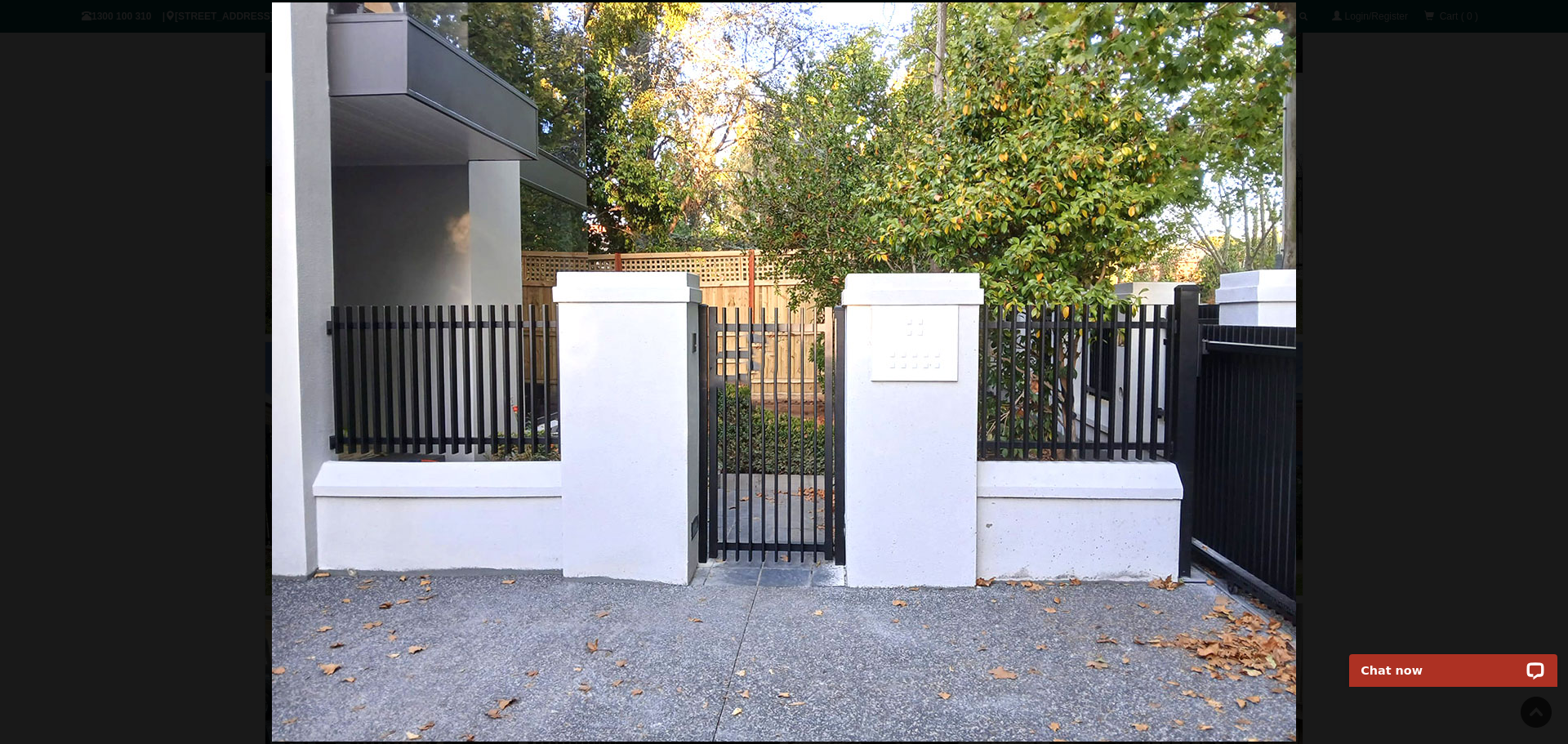
click at [1472, 433] on div at bounding box center [784, 372] width 1568 height 744
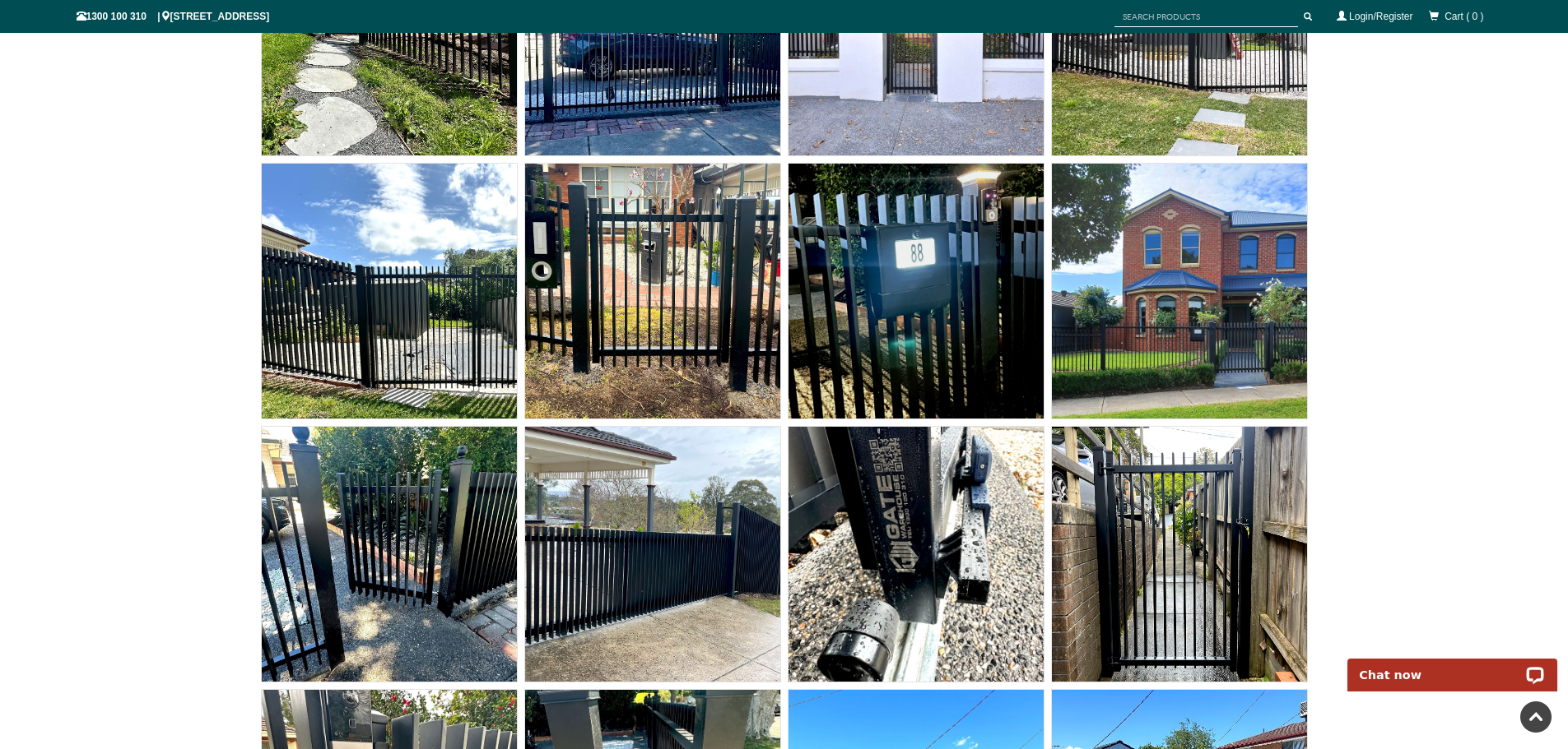
scroll to position [9870, 0]
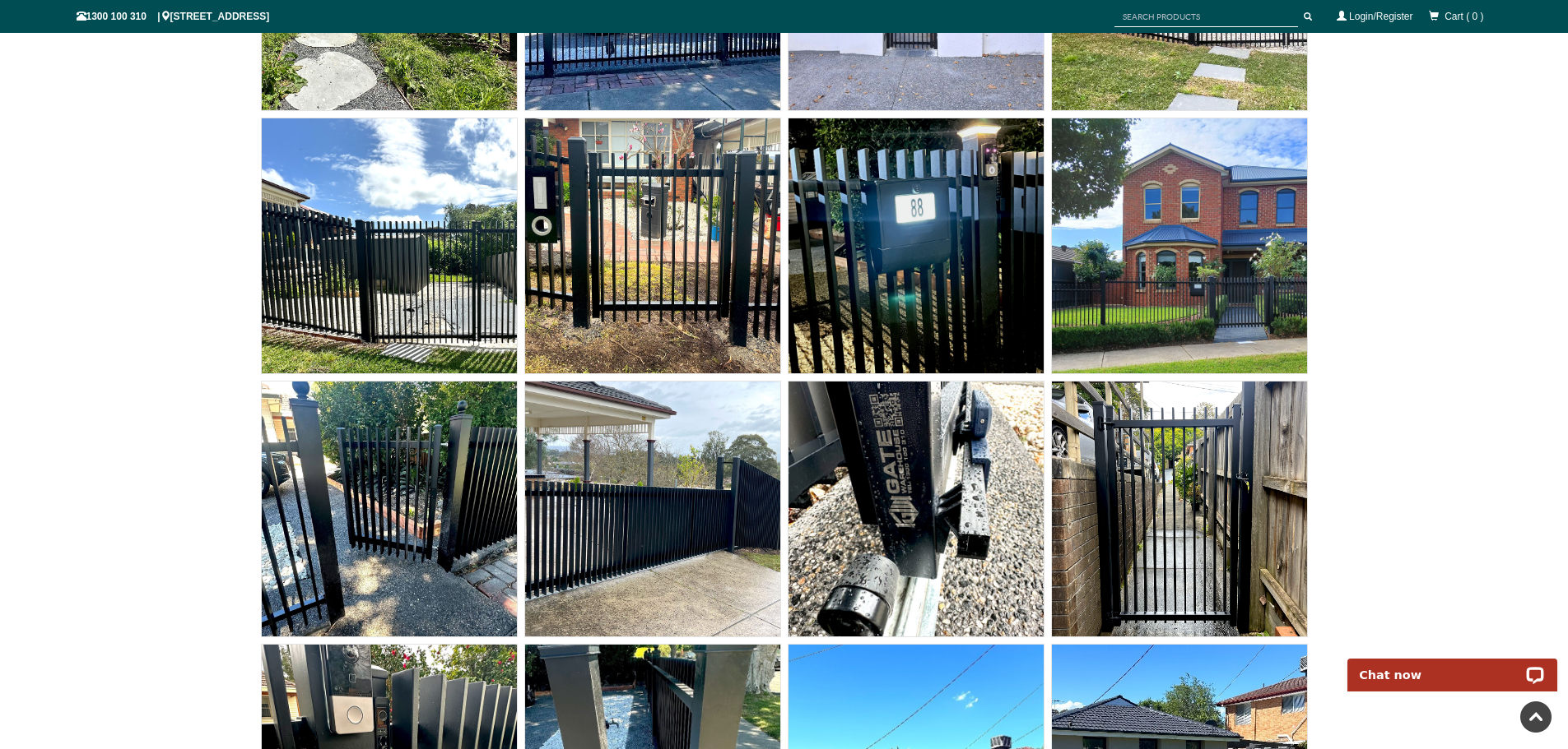
click at [427, 482] on img at bounding box center [389, 509] width 255 height 255
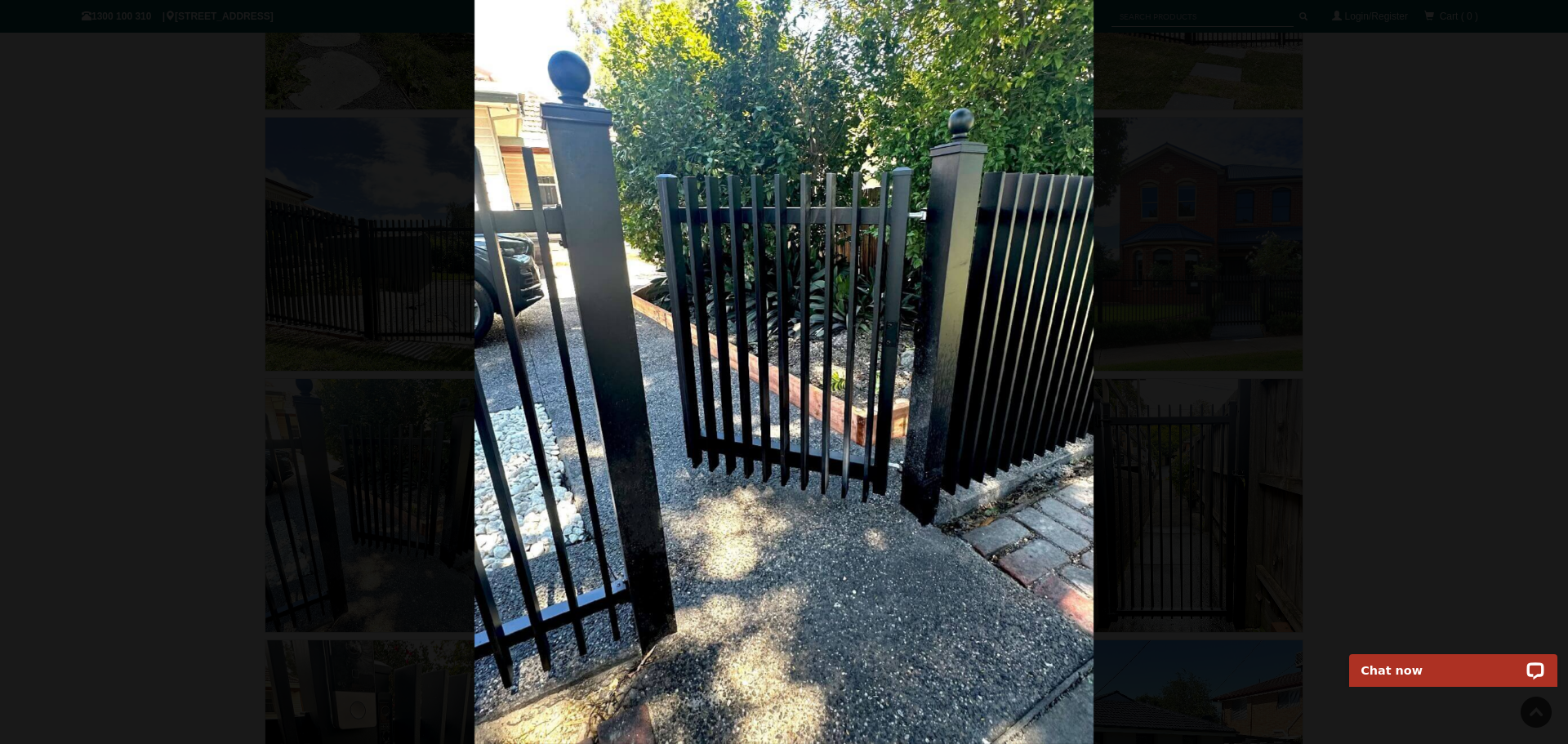
click at [1433, 333] on div at bounding box center [784, 372] width 1568 height 744
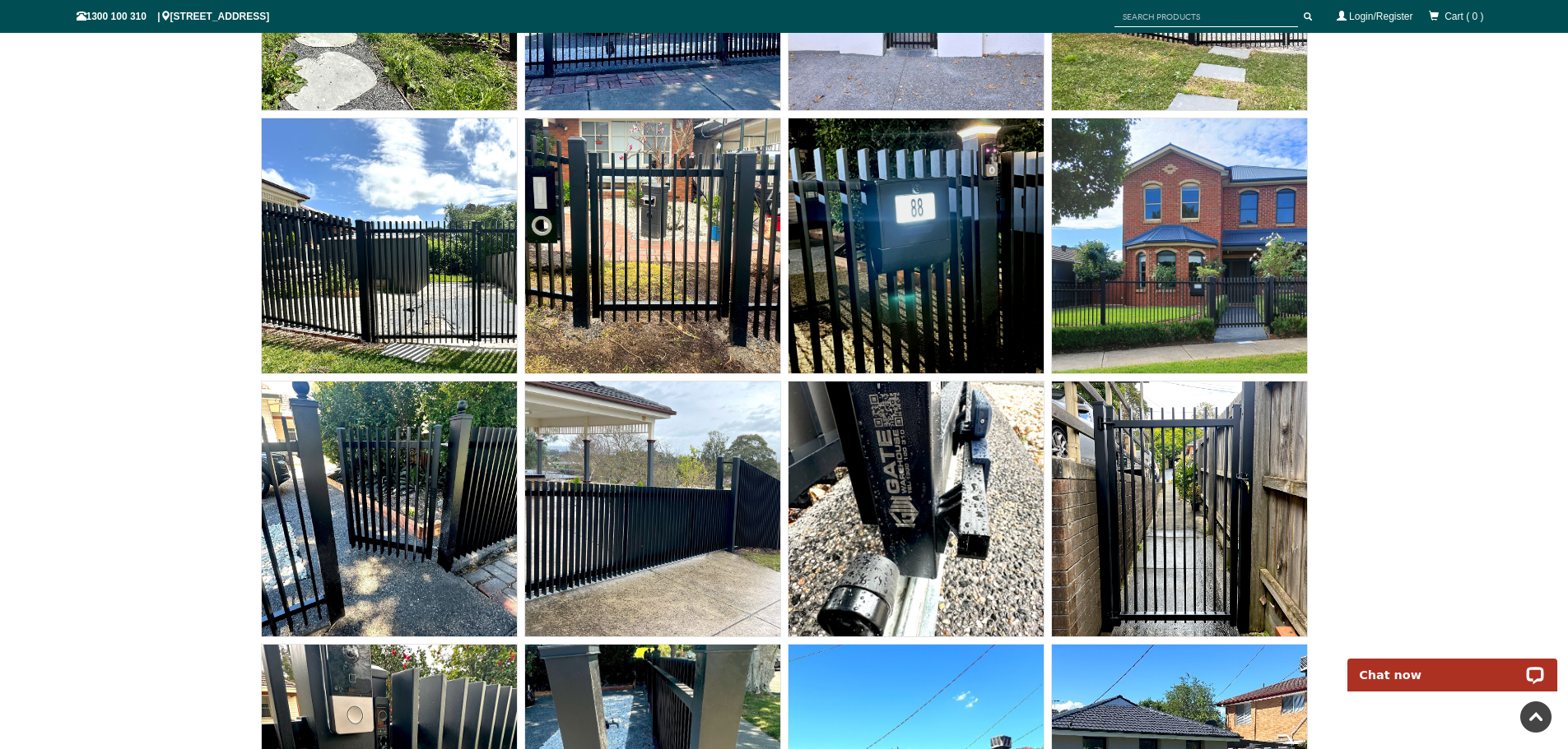
click at [1222, 540] on img at bounding box center [1179, 509] width 255 height 255
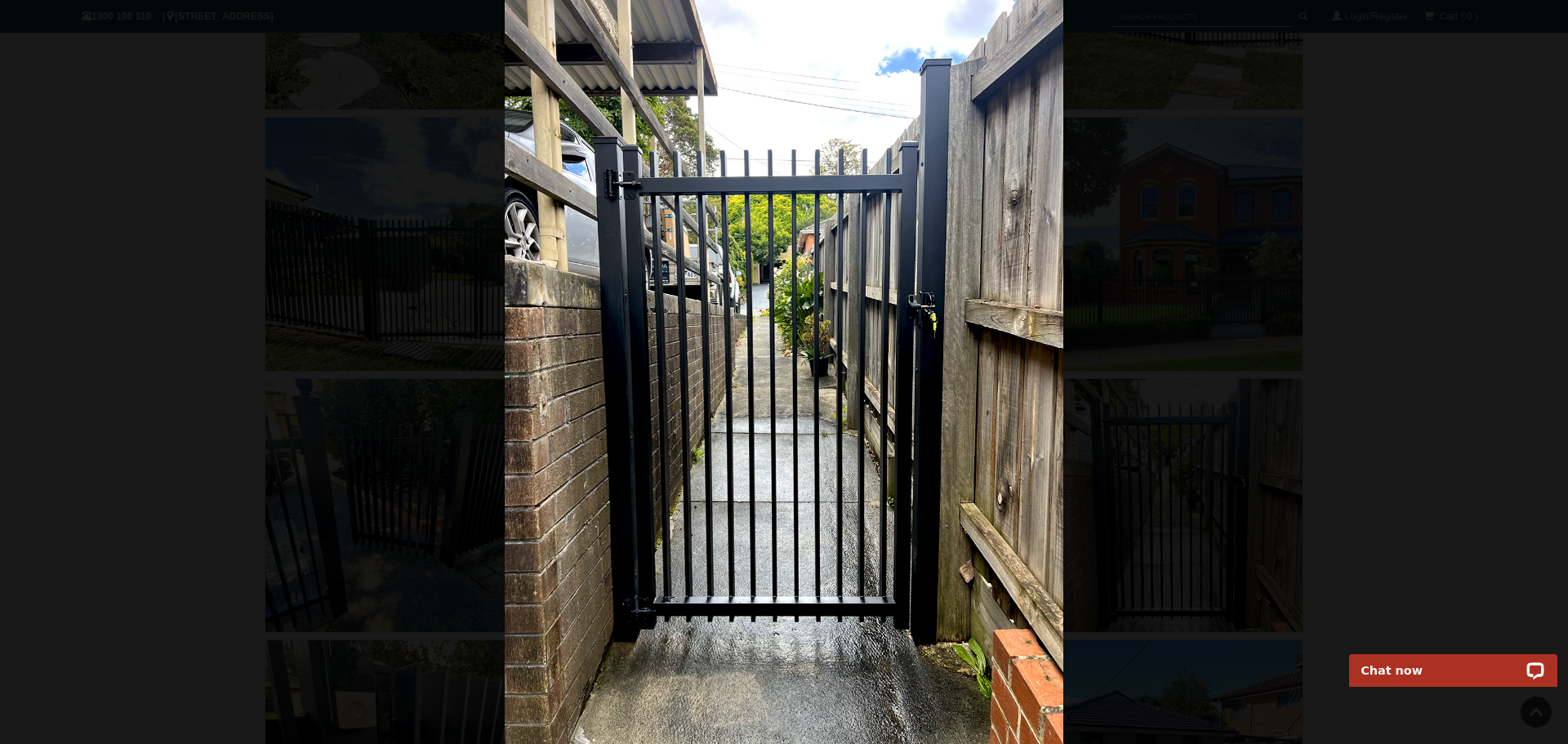
click at [1412, 358] on div at bounding box center [784, 372] width 1568 height 744
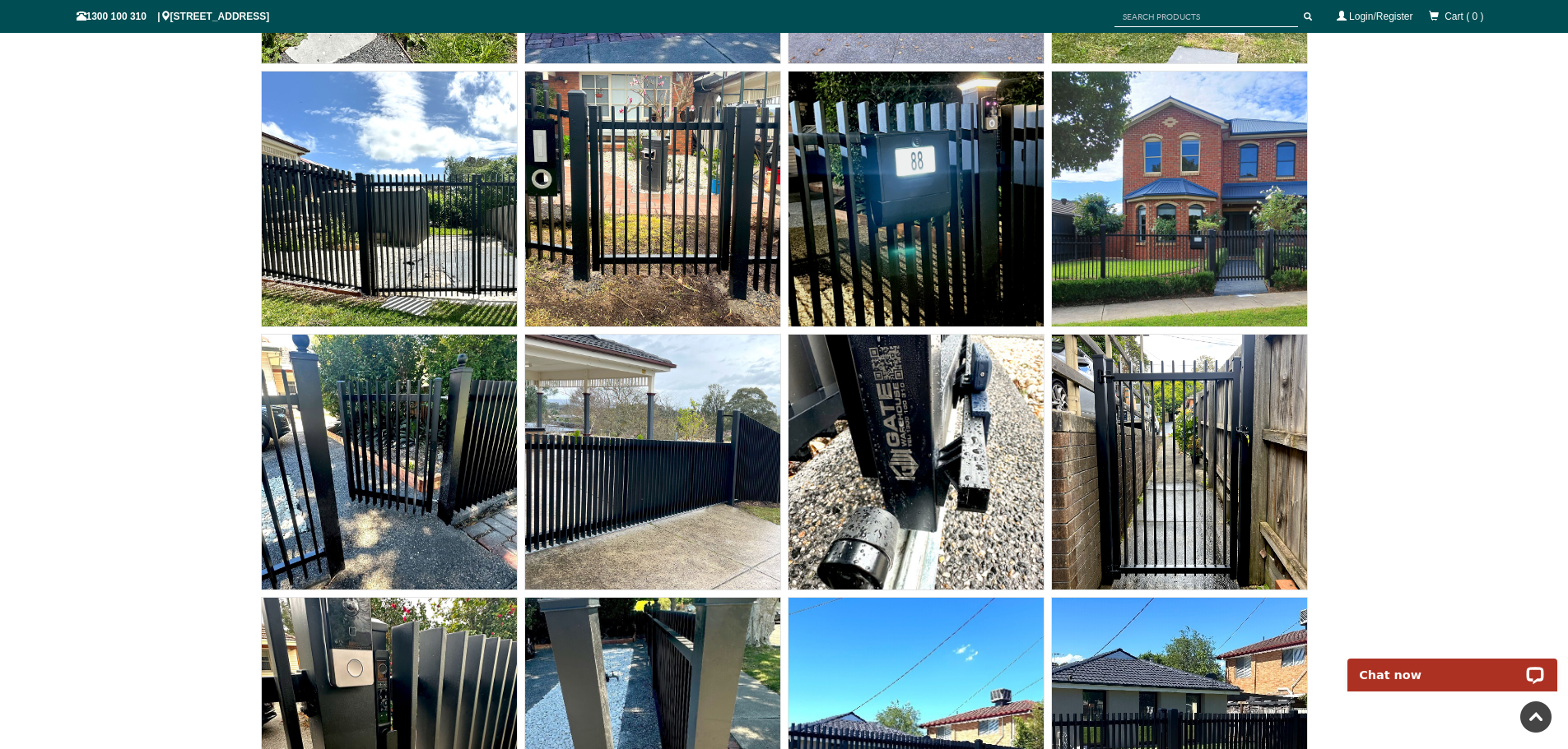
scroll to position [10261, 0]
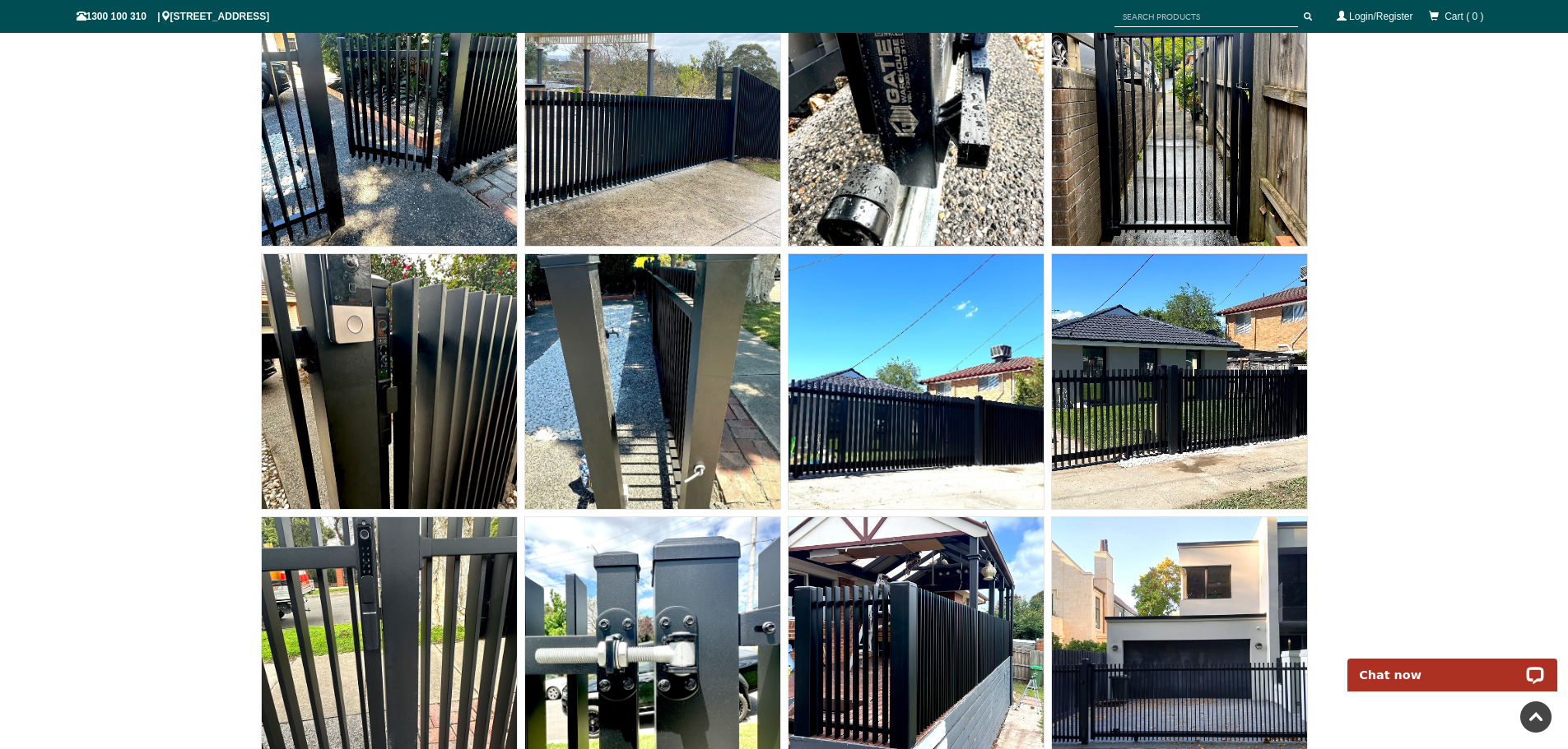
click at [409, 335] on img at bounding box center [389, 382] width 255 height 255
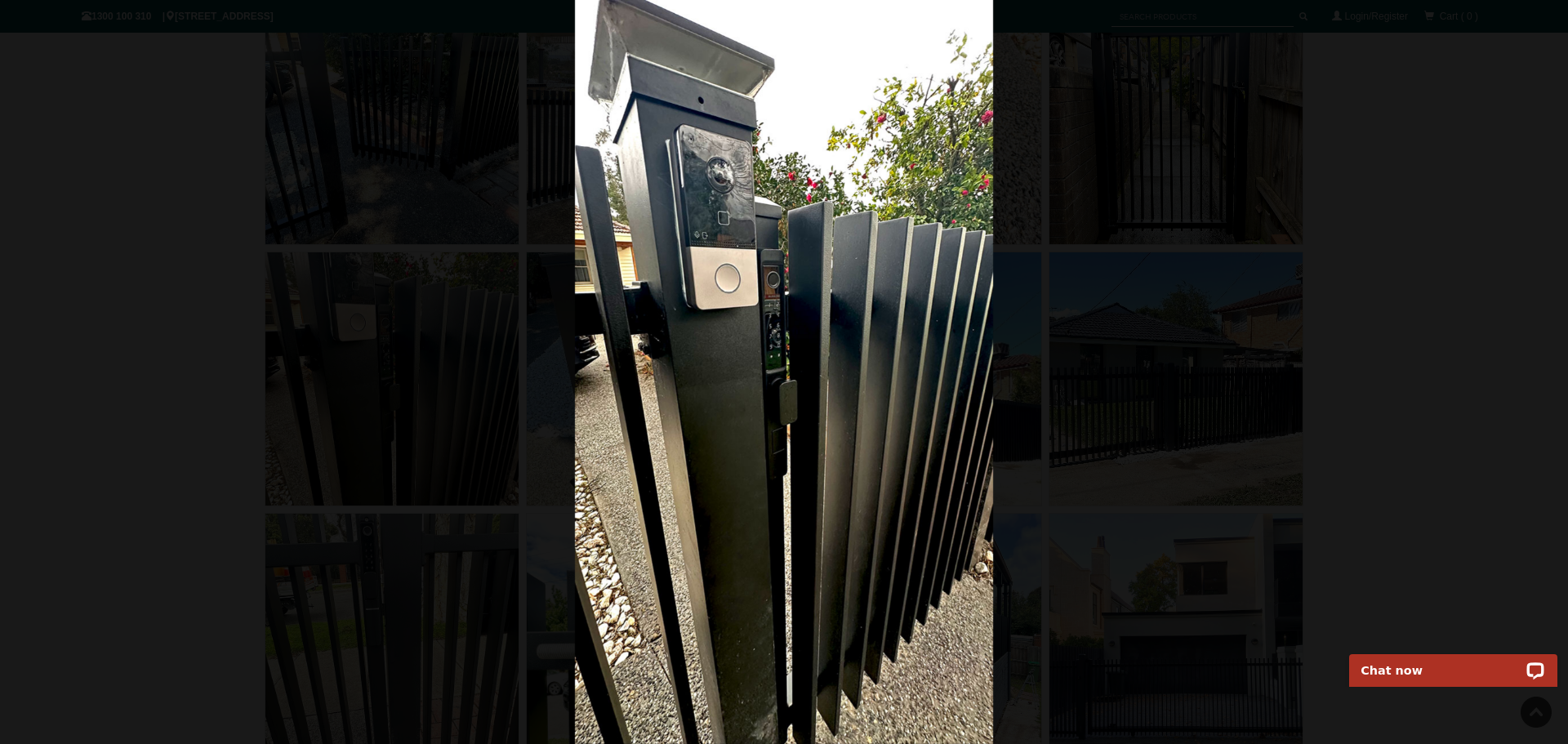
click at [1460, 397] on div at bounding box center [784, 372] width 1568 height 744
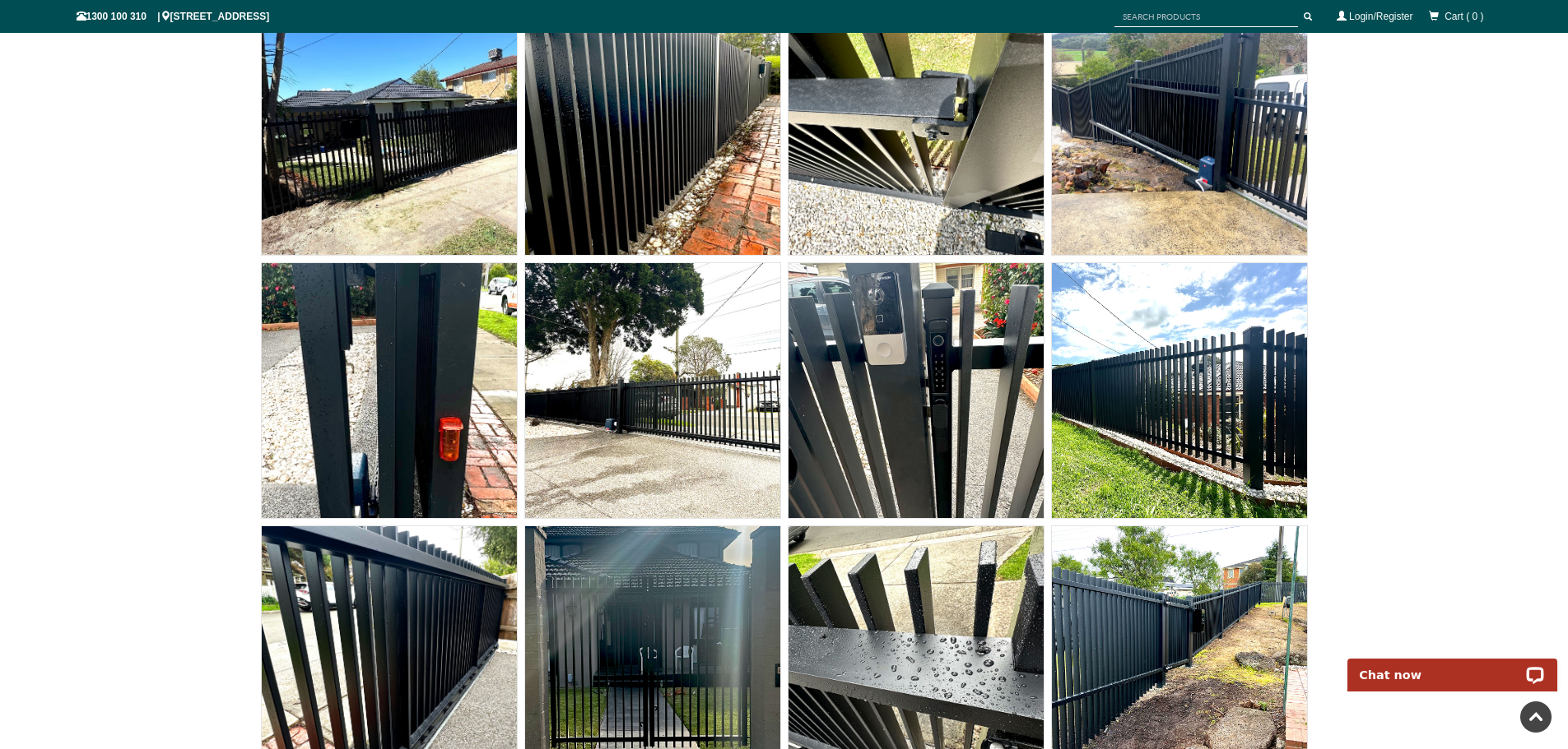
scroll to position [12029, 0]
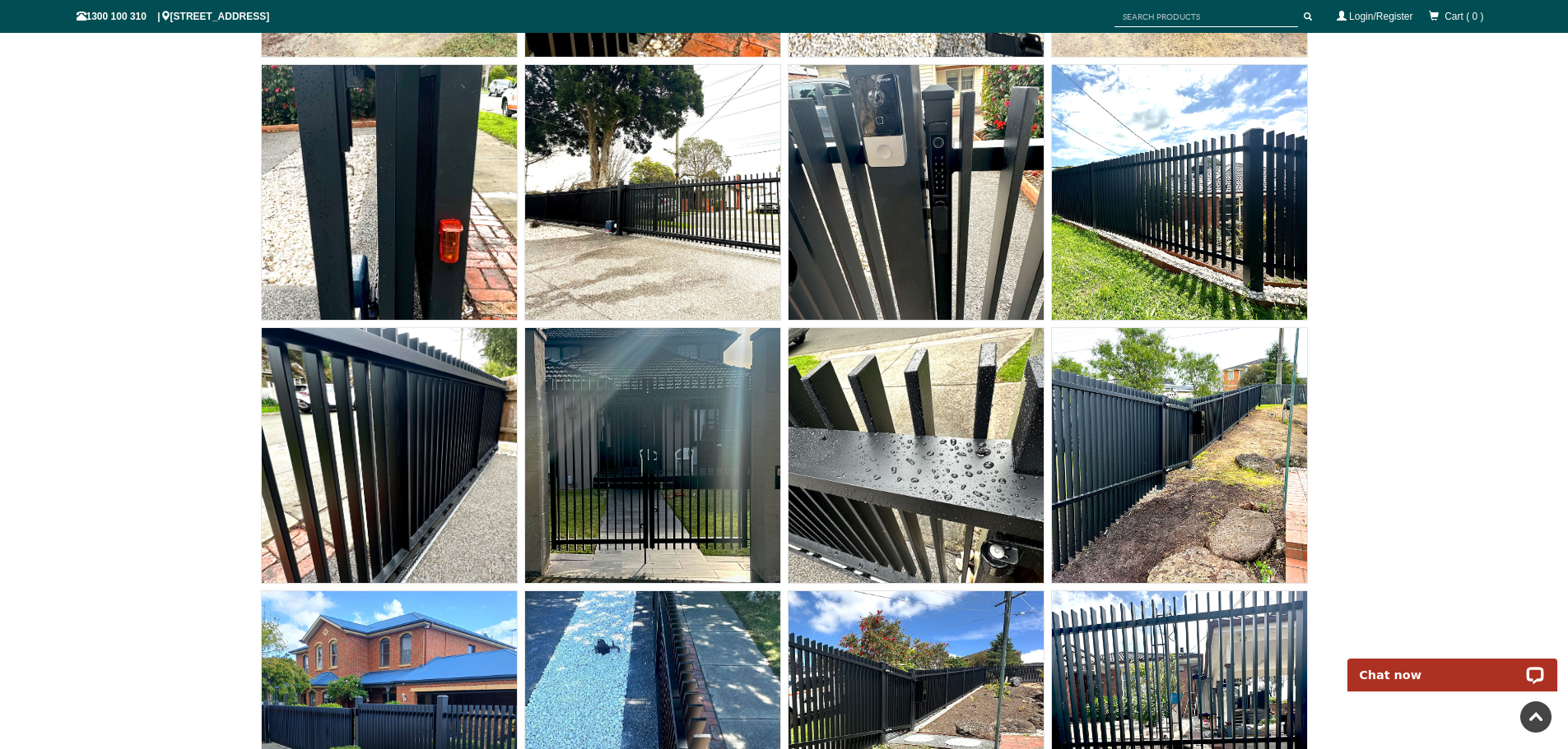
click at [1202, 486] on img at bounding box center [1179, 455] width 255 height 255
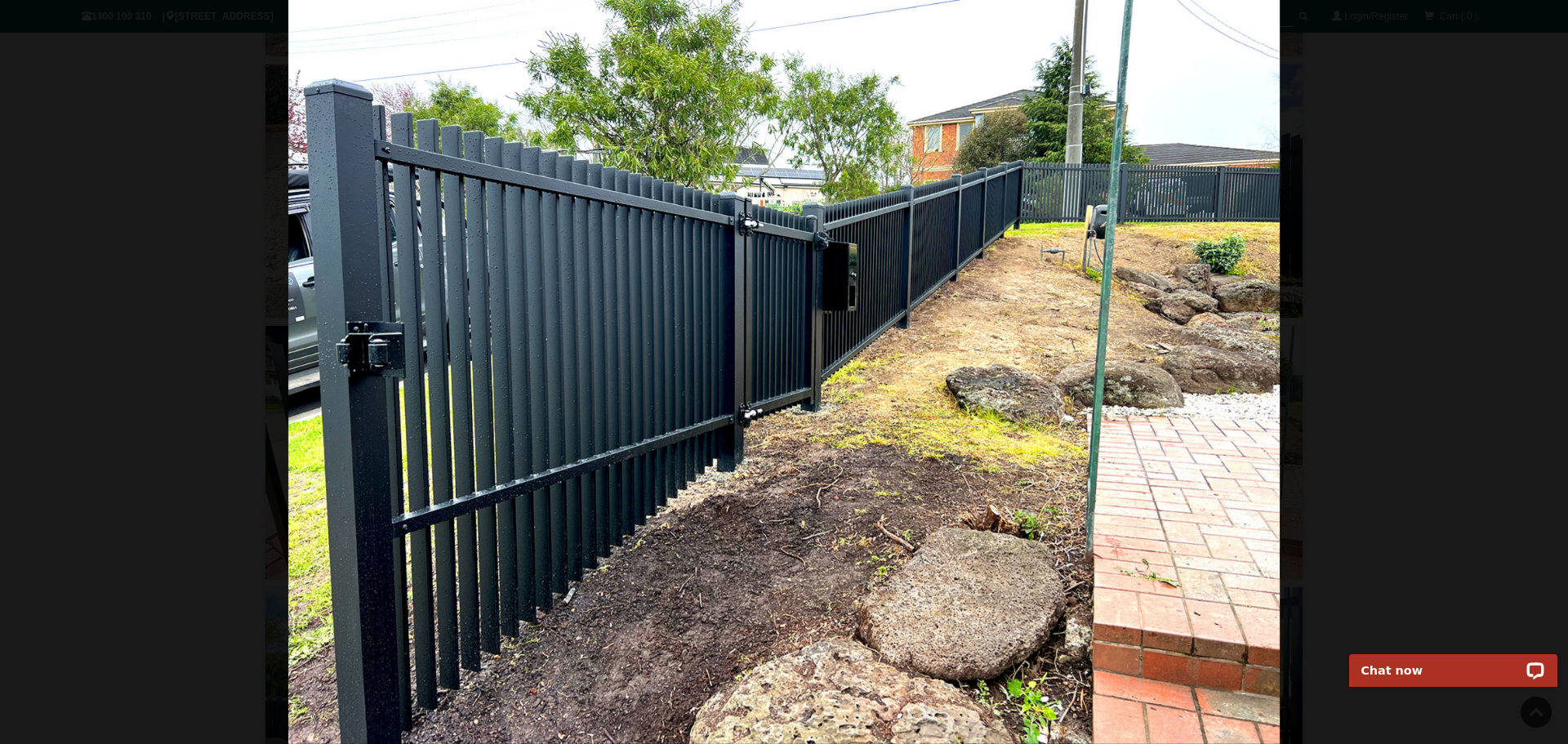
click at [1335, 337] on div at bounding box center [784, 372] width 1568 height 744
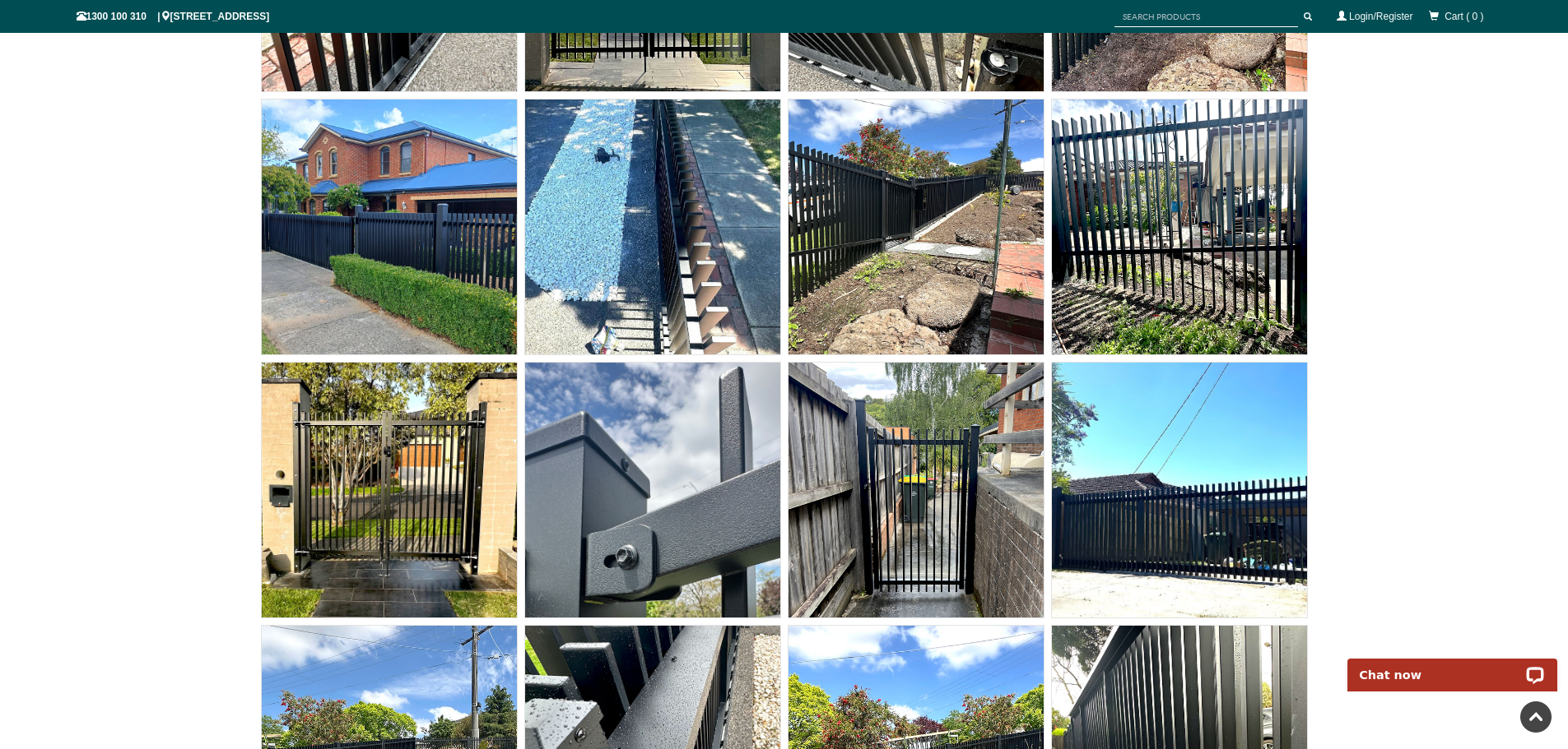
scroll to position [12522, 0]
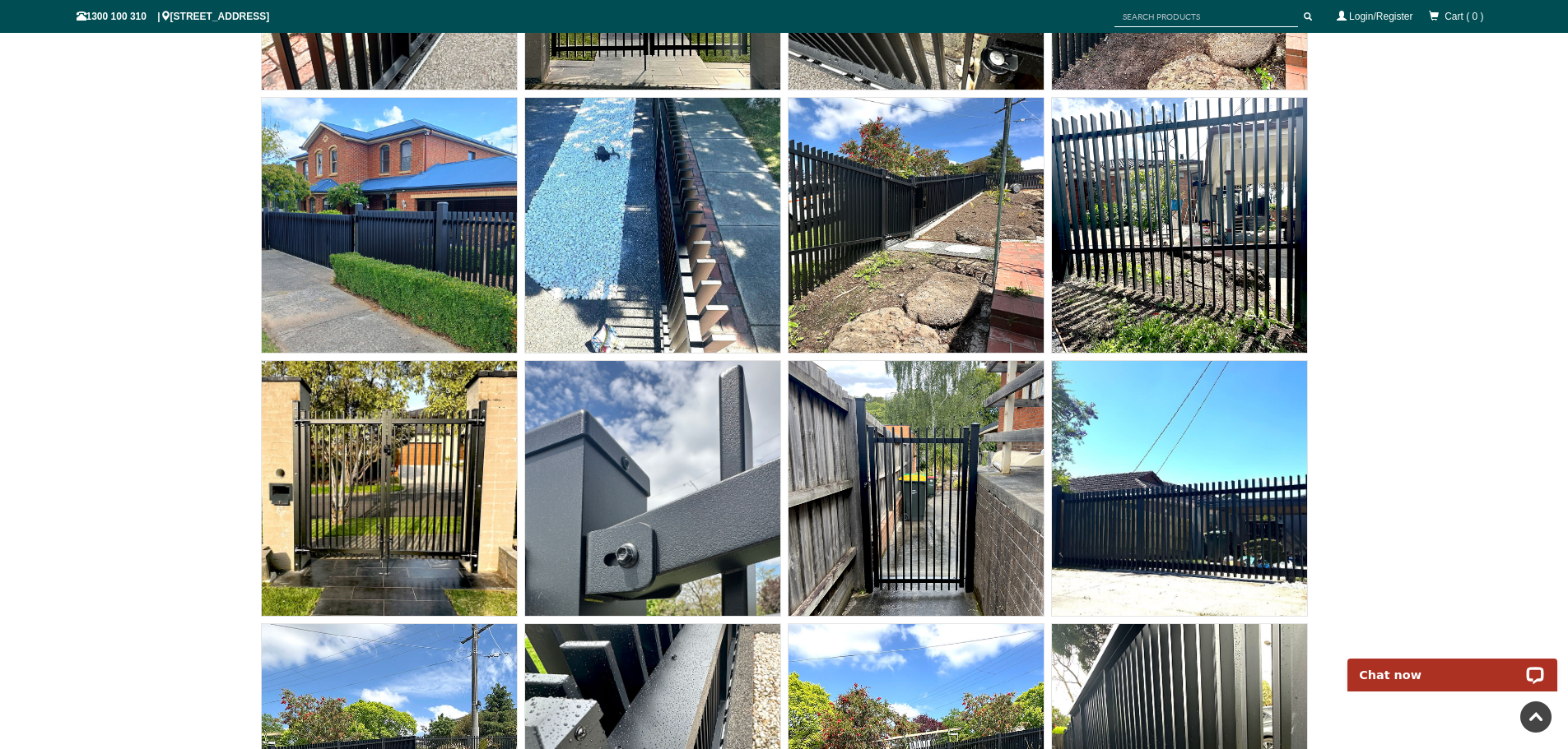
click at [896, 485] on img at bounding box center [916, 488] width 255 height 255
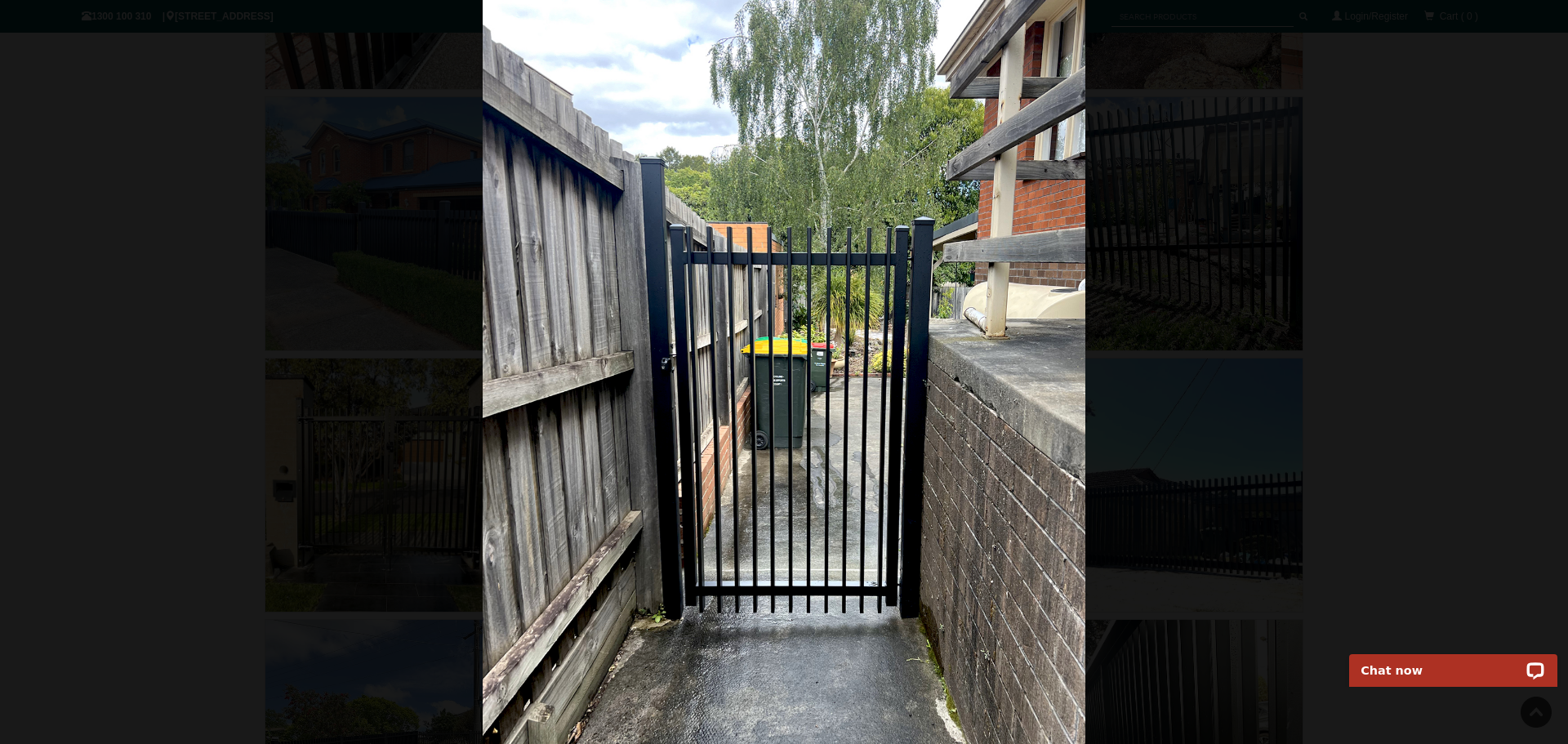
click at [1435, 330] on div at bounding box center [784, 372] width 1568 height 744
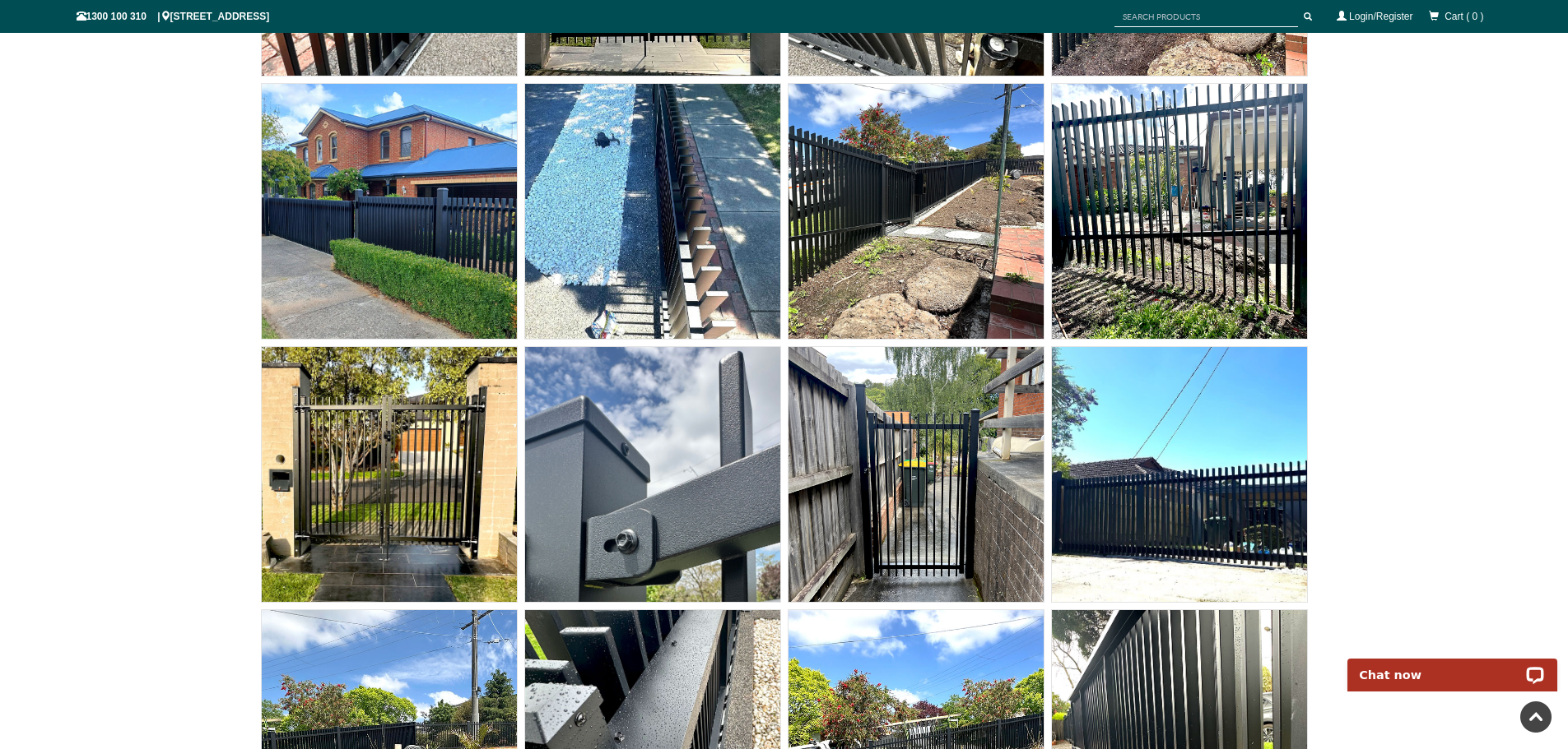
scroll to position [12542, 0]
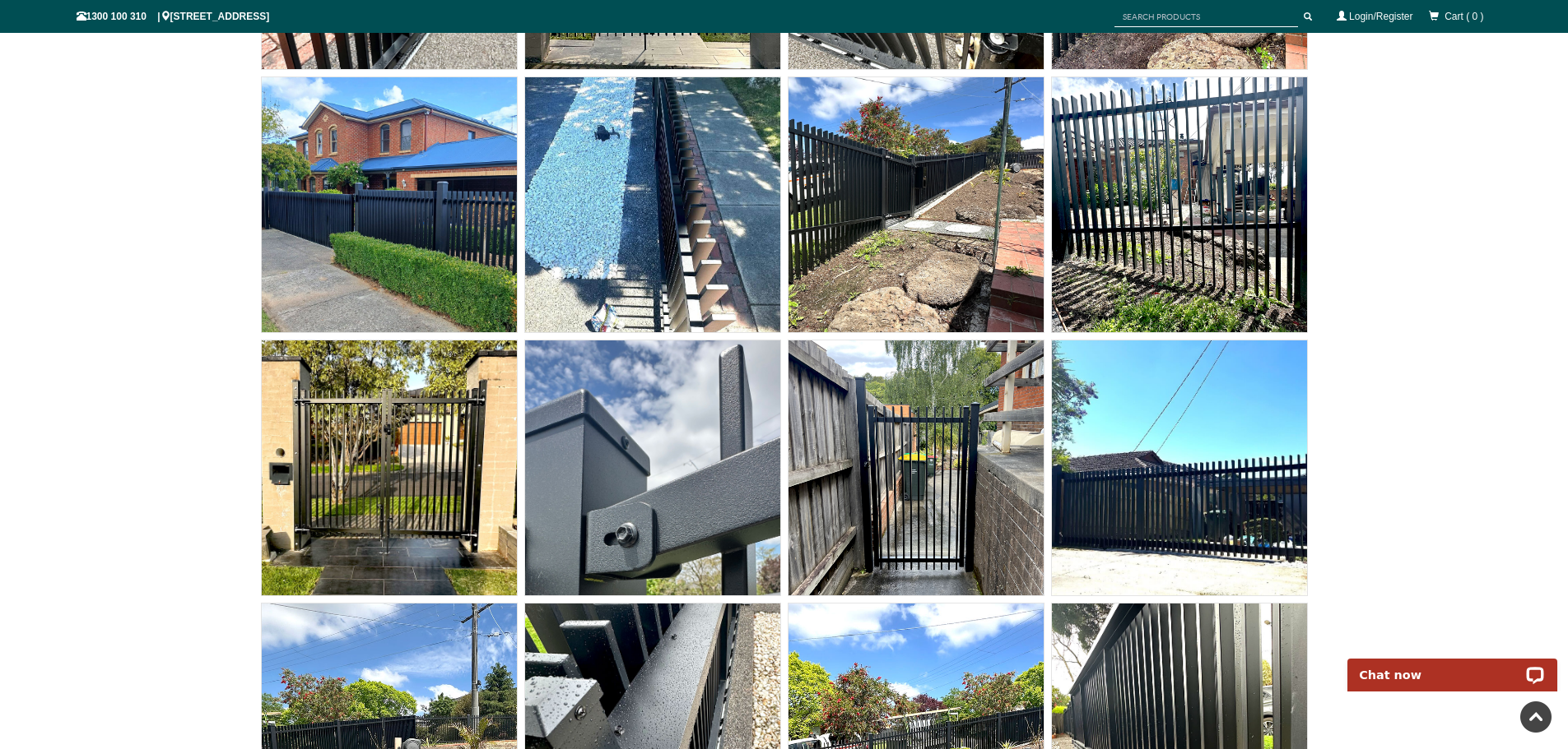
click at [389, 471] on img at bounding box center [389, 468] width 255 height 255
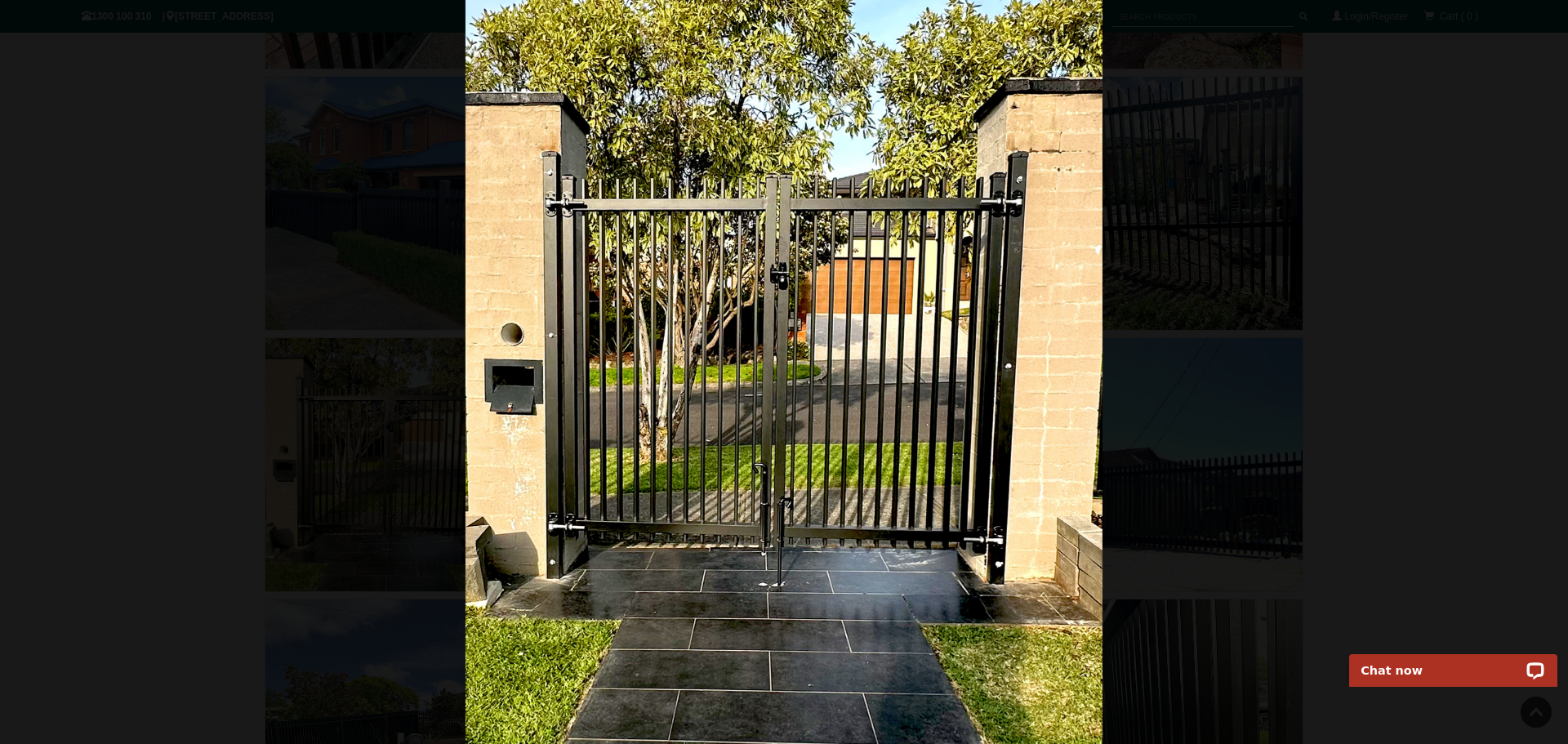
click at [1389, 331] on div at bounding box center [784, 372] width 1568 height 744
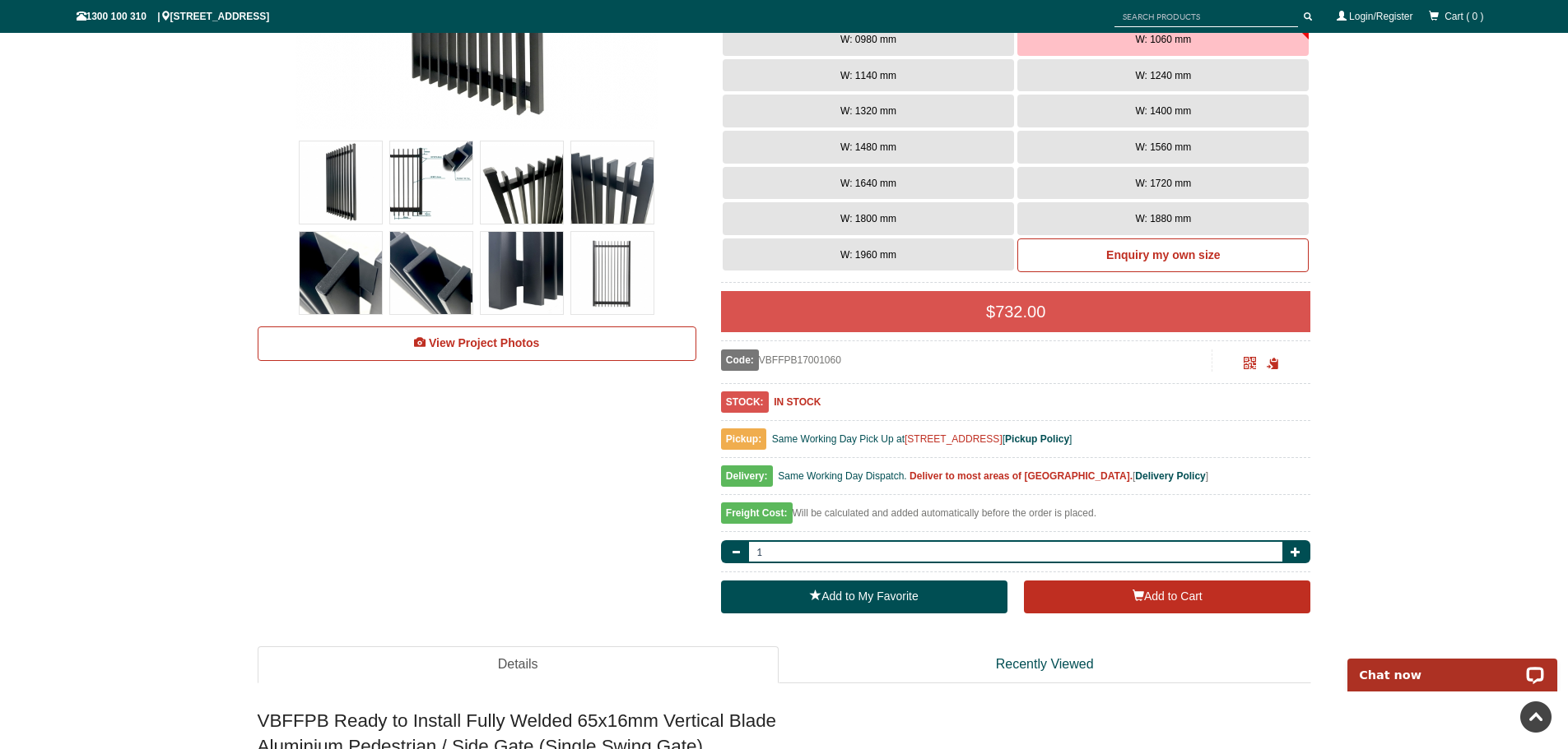
scroll to position [584, 0]
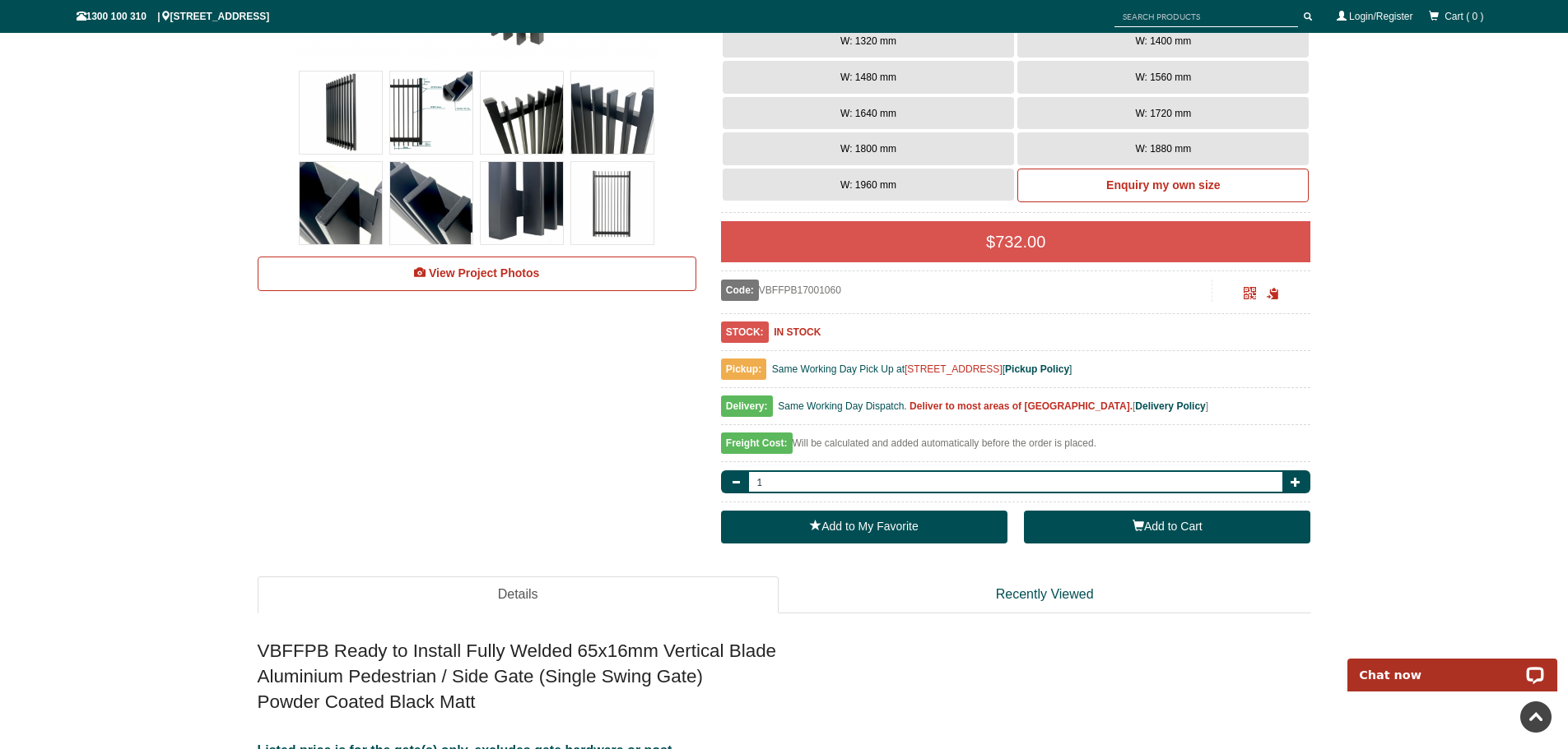
click at [1162, 527] on button "Add to Cart" at bounding box center [1167, 527] width 286 height 33
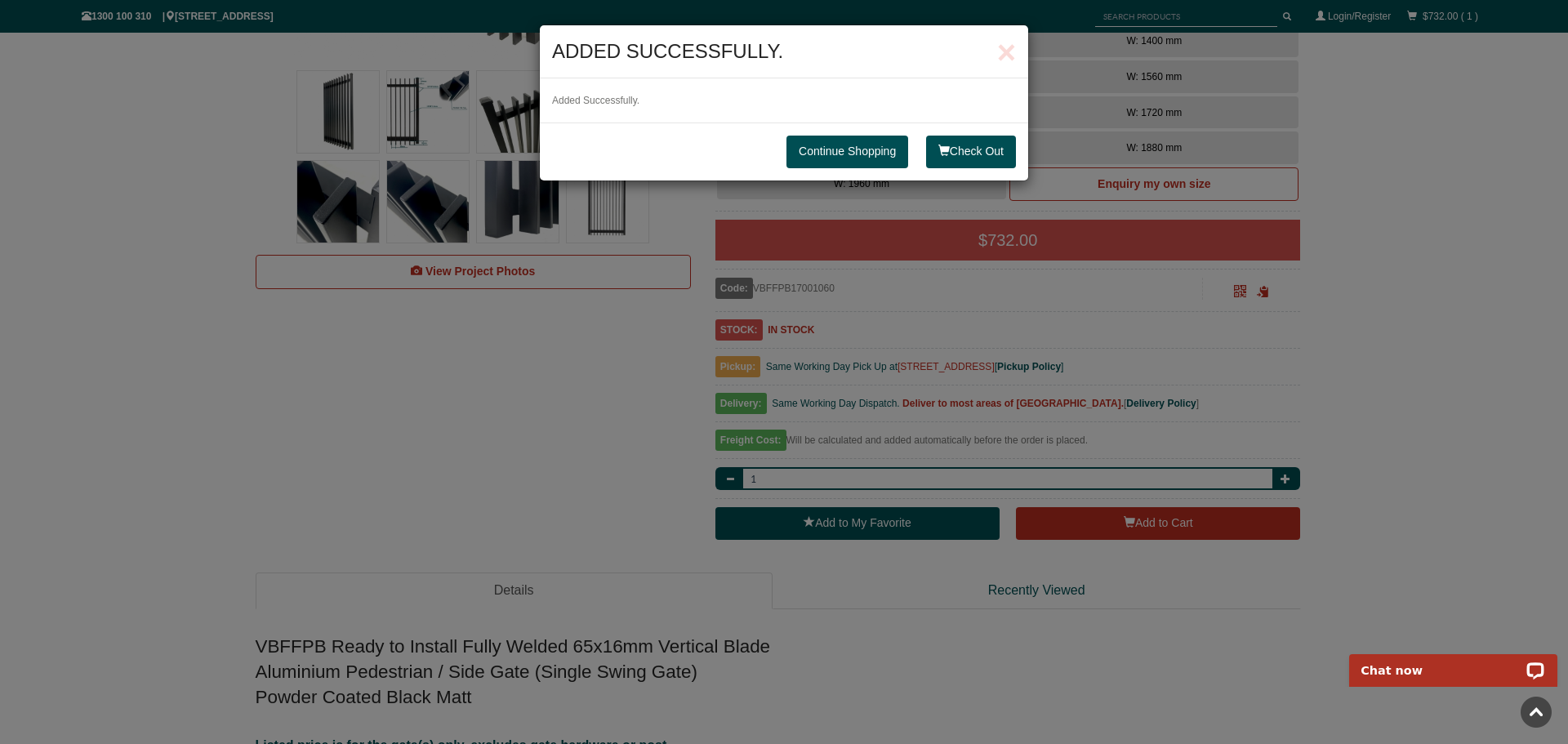
click at [830, 154] on link "Continue Shopping" at bounding box center [847, 152] width 122 height 33
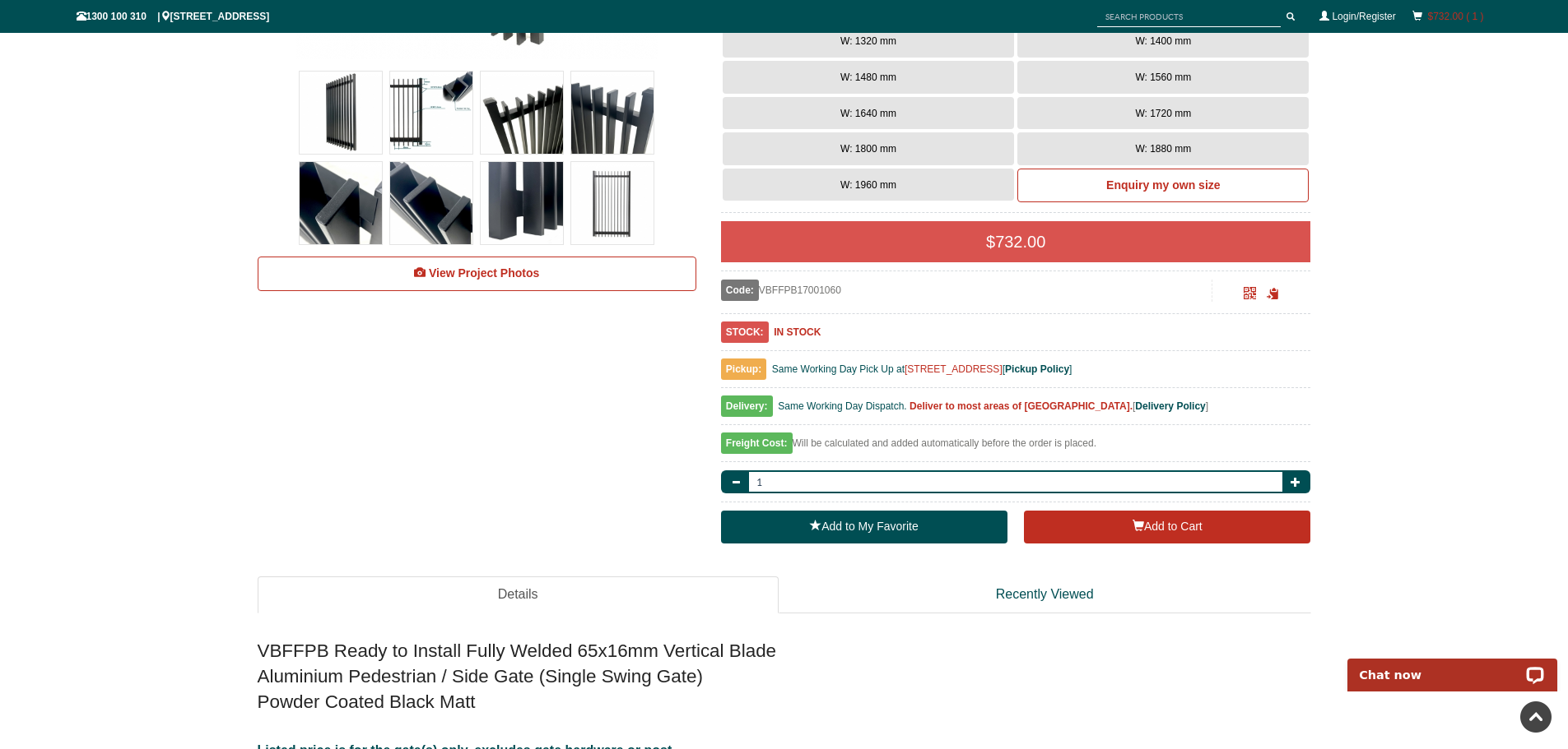
click at [1460, 15] on link "$732.00 ( 1 )" at bounding box center [1455, 16] width 56 height 12
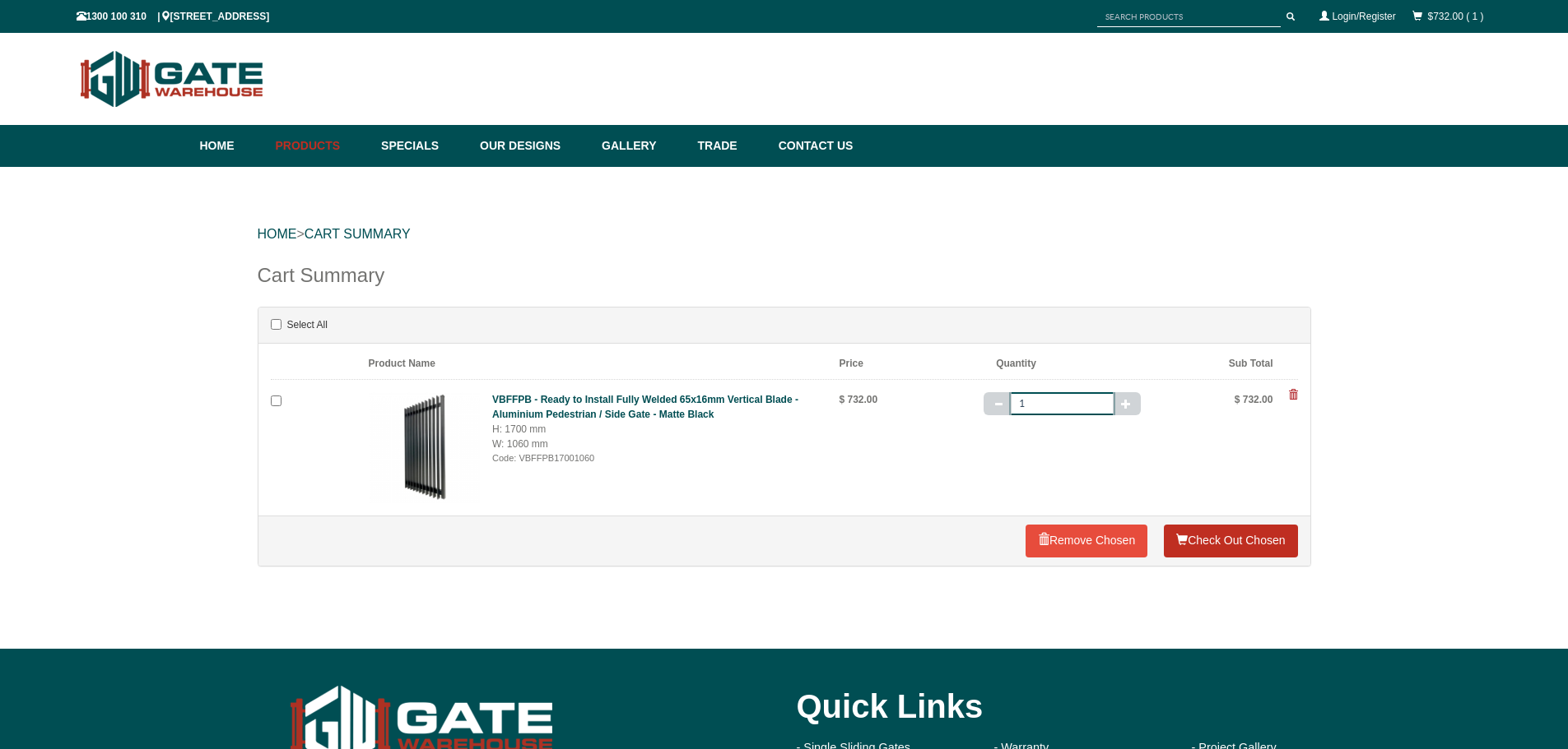
click at [1236, 536] on link "Check Out Chosen" at bounding box center [1230, 541] width 134 height 33
